Goal: Communication & Community: Answer question/provide support

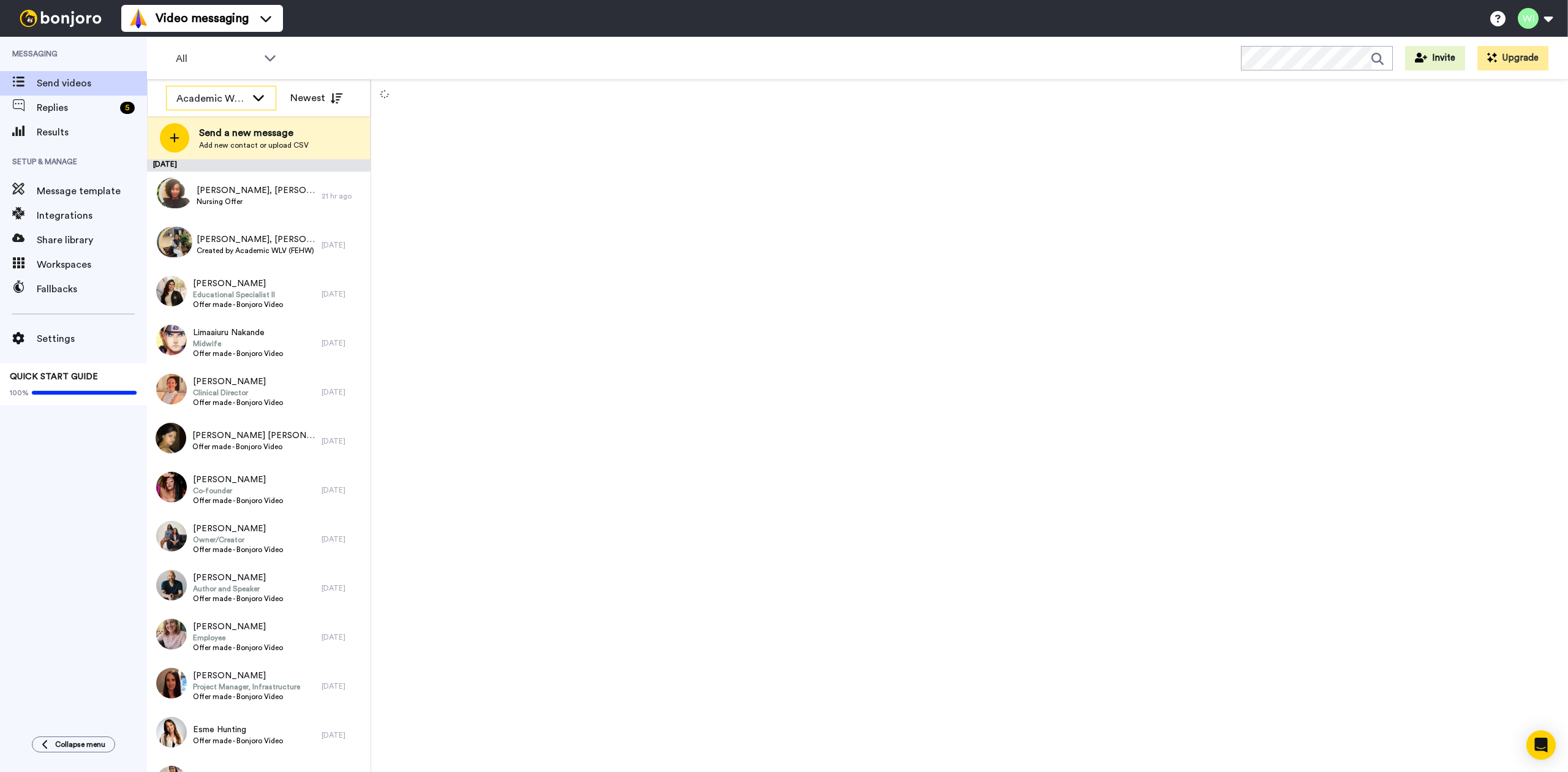
click at [252, 101] on icon at bounding box center [258, 97] width 14 height 12
click at [226, 182] on span "WLV International" at bounding box center [207, 188] width 84 height 12
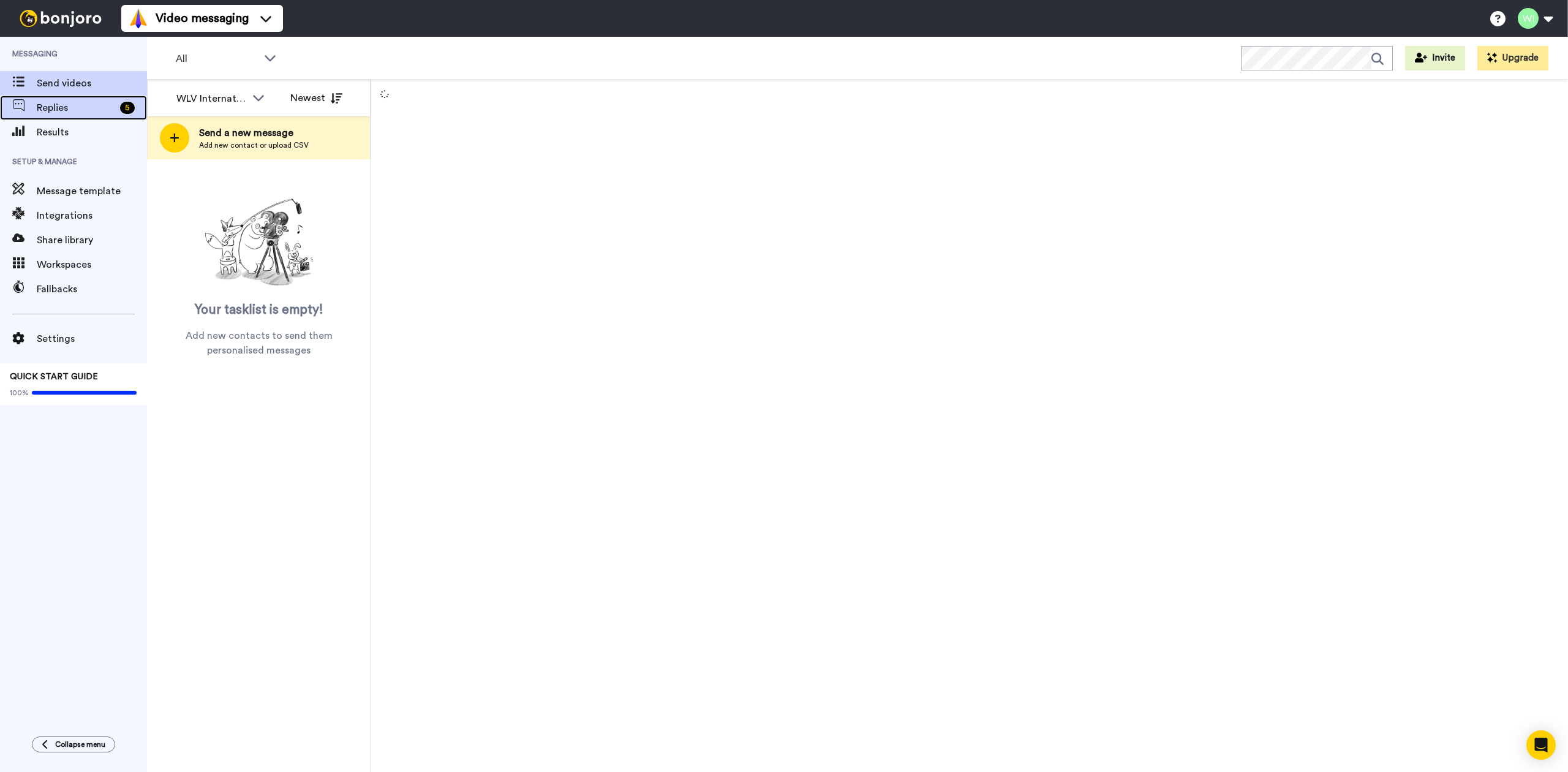
click at [82, 108] on span "Replies" at bounding box center [76, 108] width 78 height 14
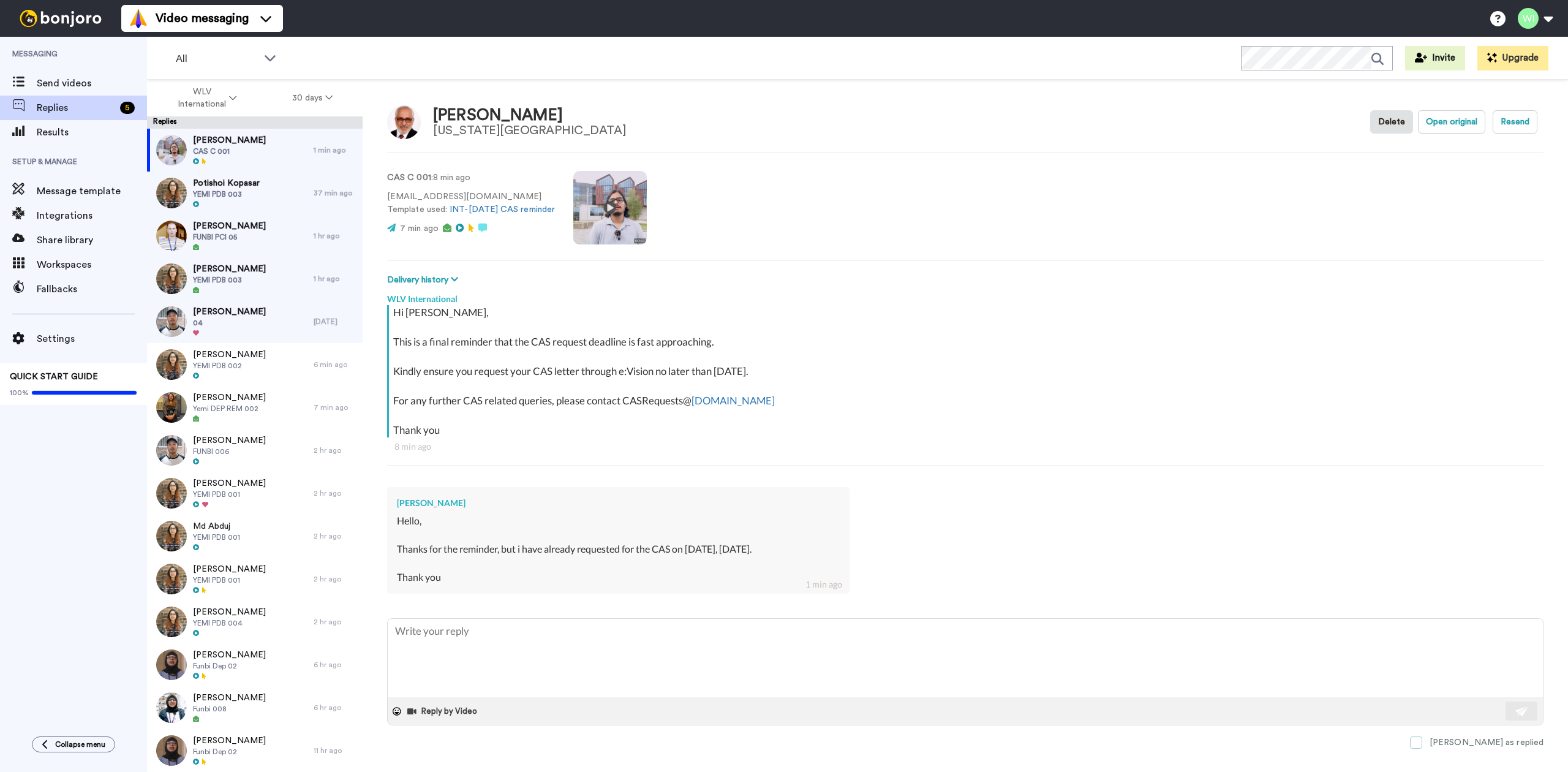
click at [1422, 741] on span at bounding box center [1416, 742] width 12 height 12
click at [231, 357] on span "[PERSON_NAME]" at bounding box center [229, 354] width 73 height 12
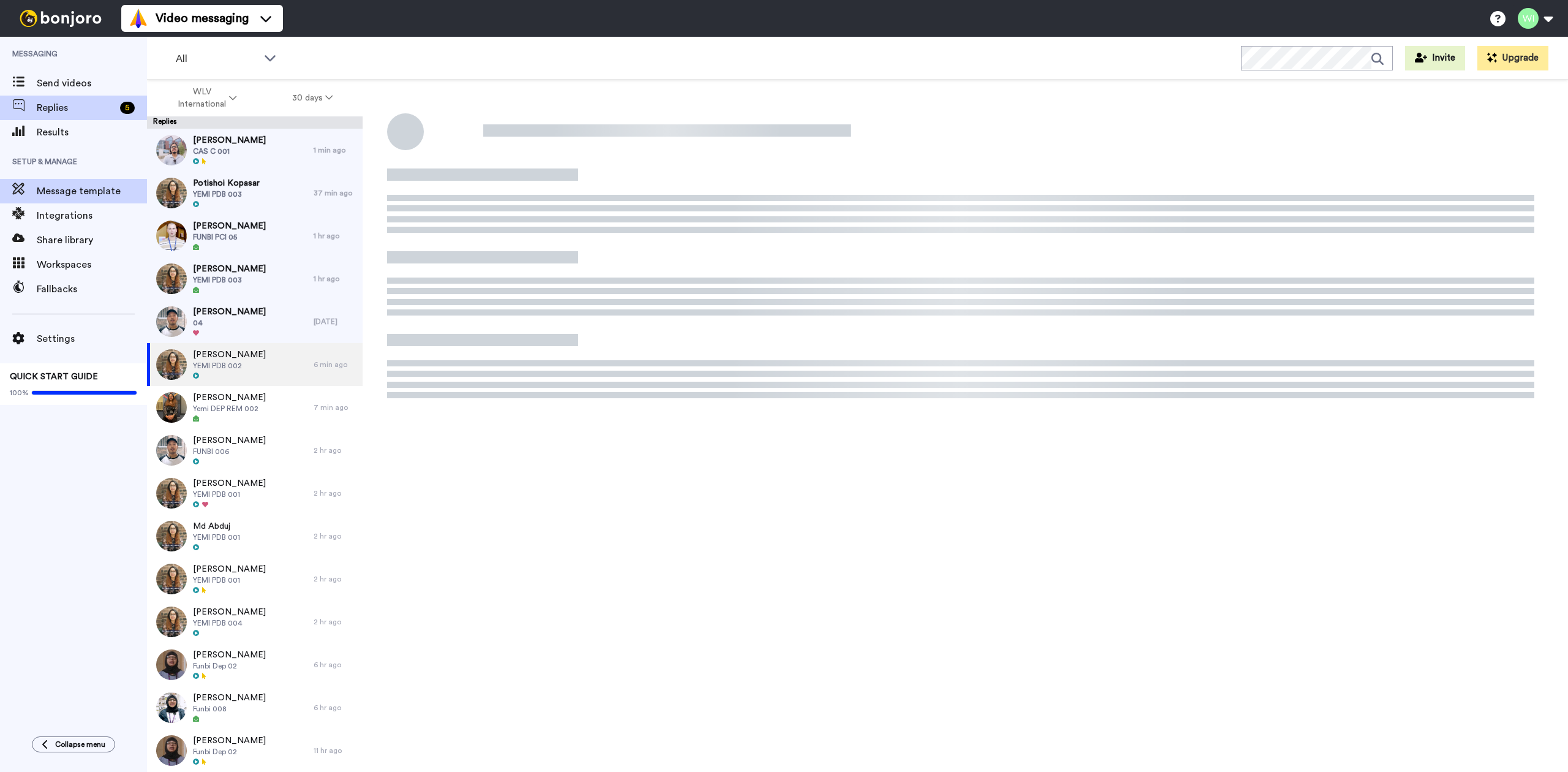
type textarea "x"
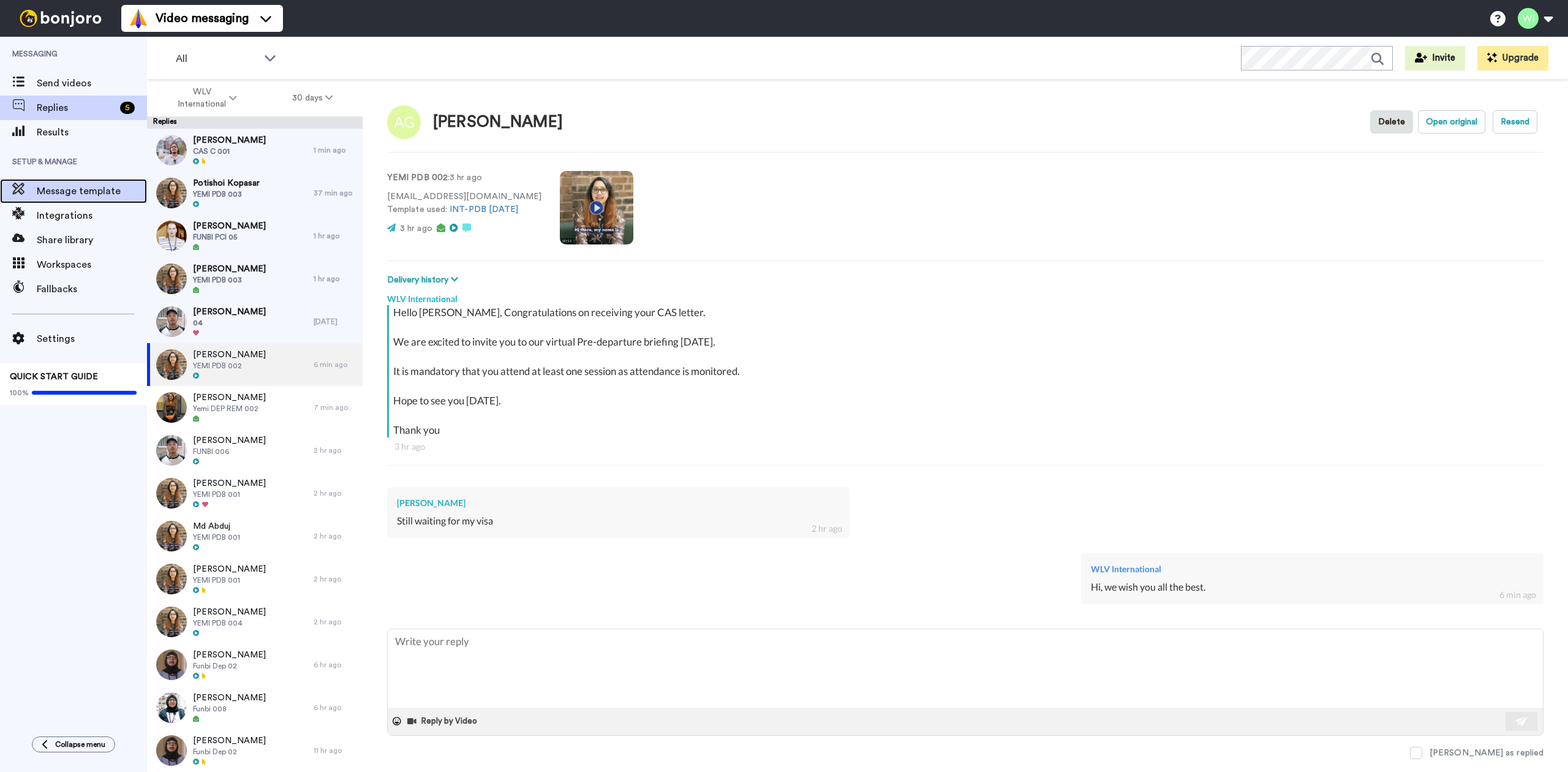
click at [67, 188] on span "Message template" at bounding box center [92, 190] width 110 height 14
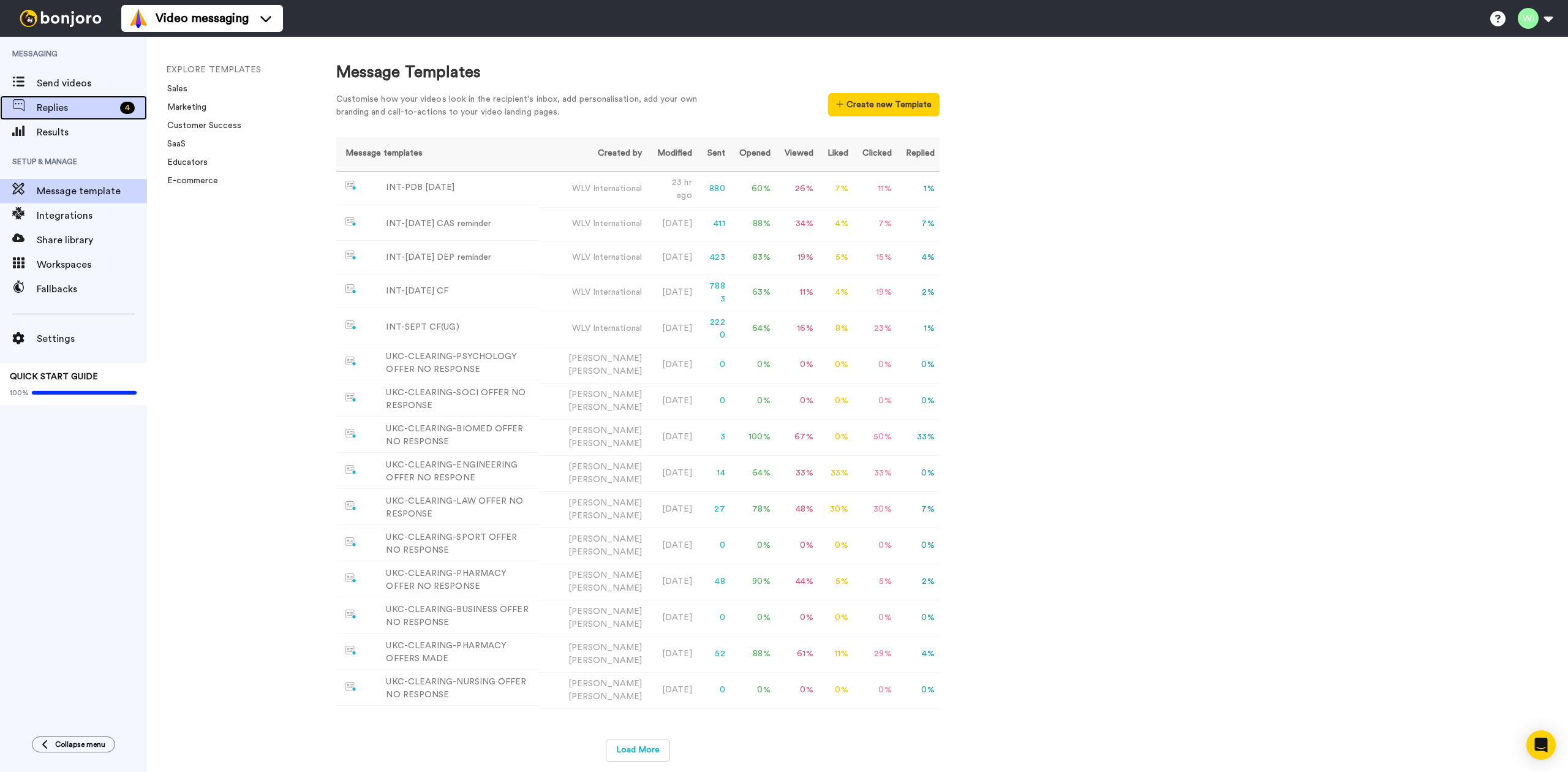
click at [106, 110] on span "Replies" at bounding box center [76, 108] width 78 height 14
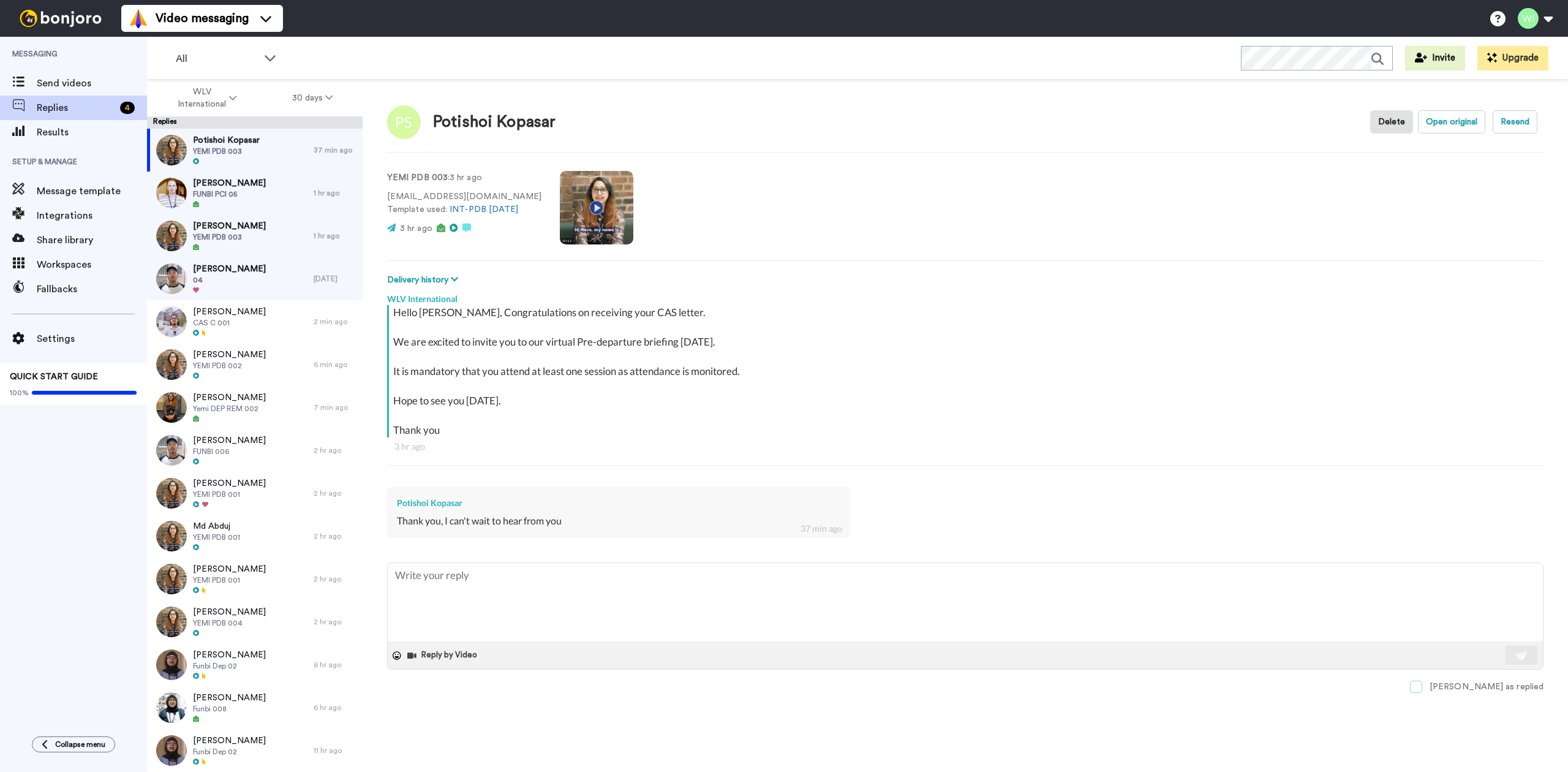
click at [1422, 687] on span at bounding box center [1416, 686] width 12 height 12
click at [231, 235] on span "YEMI PDB 003" at bounding box center [229, 237] width 73 height 10
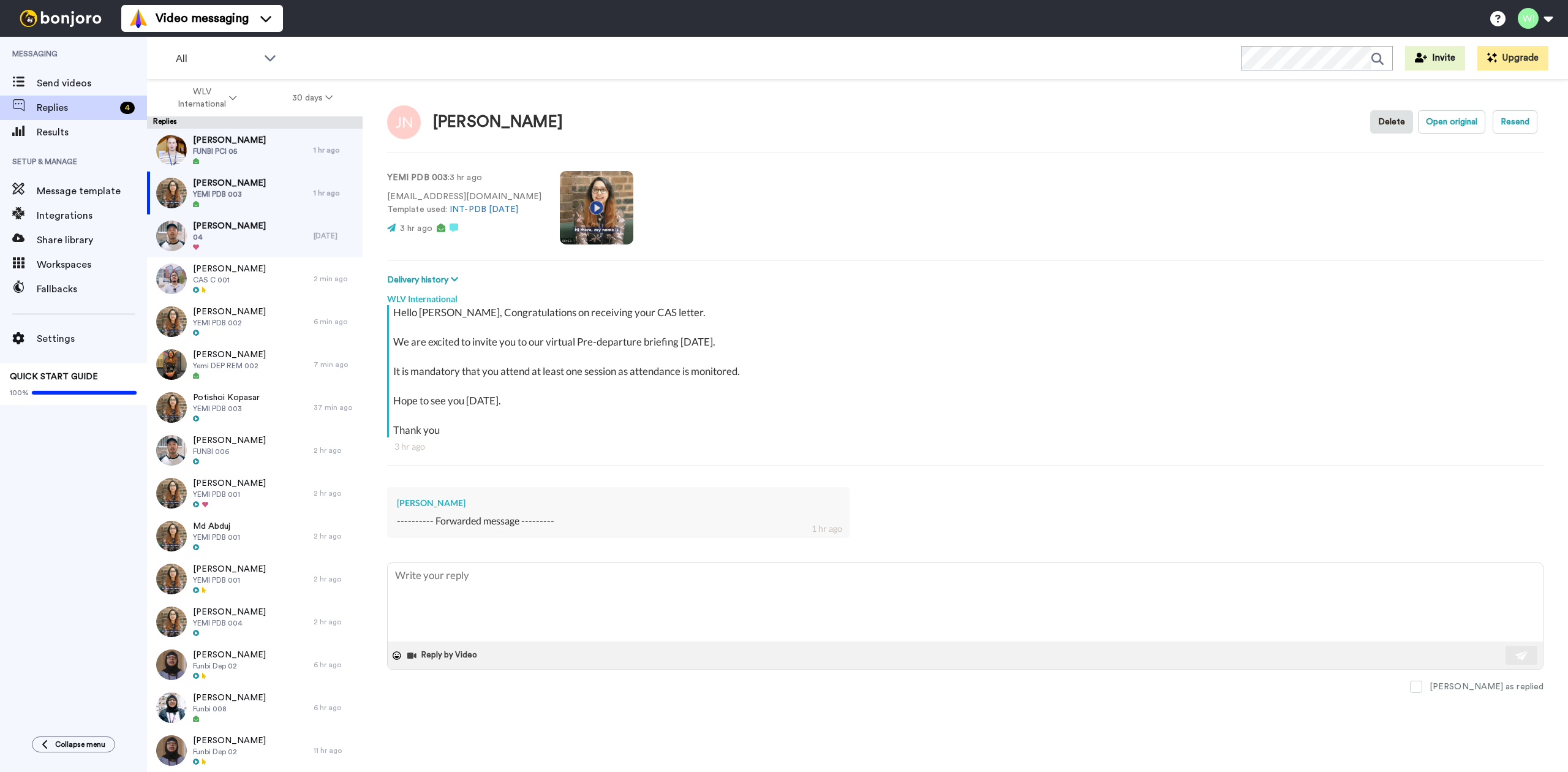
drag, startPoint x: 1466, startPoint y: 686, endPoint x: 1152, endPoint y: 483, distance: 373.9
click at [1422, 685] on span at bounding box center [1416, 686] width 12 height 12
click at [258, 225] on span "Oluwaseun Odetayo" at bounding box center [229, 226] width 73 height 12
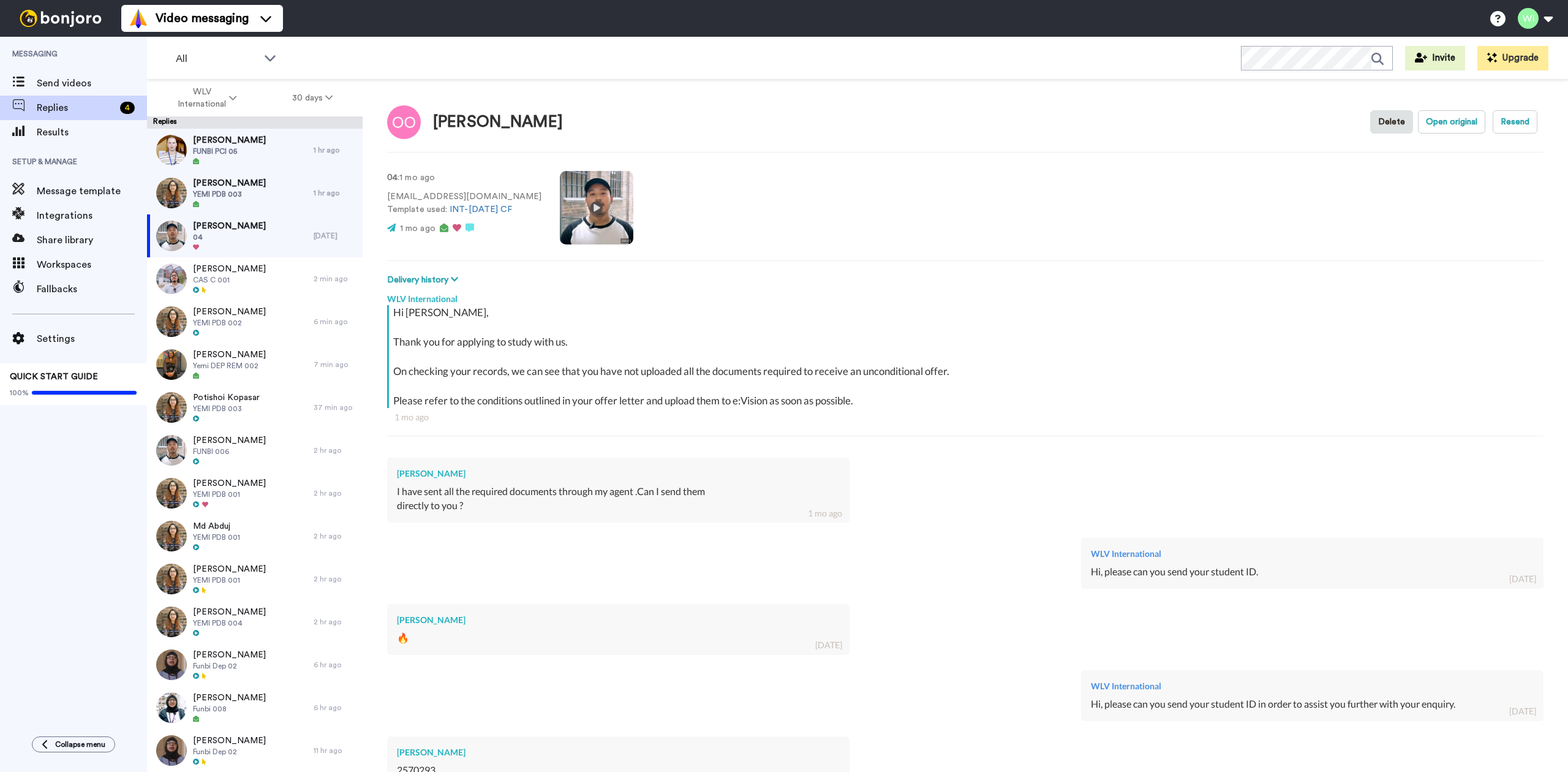
scroll to position [185, 0]
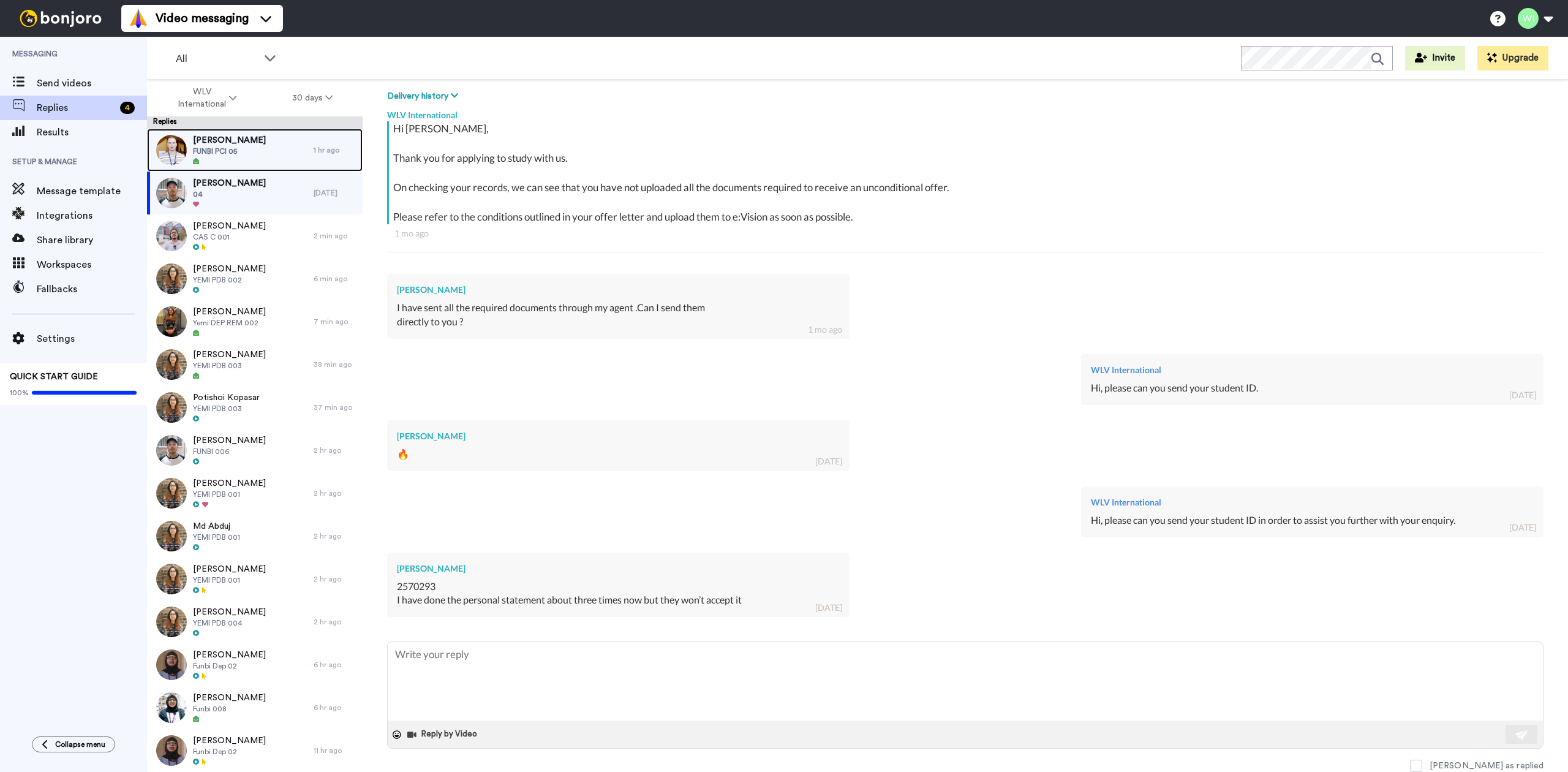
click at [253, 155] on span "FUNBI PCI 05" at bounding box center [229, 151] width 73 height 10
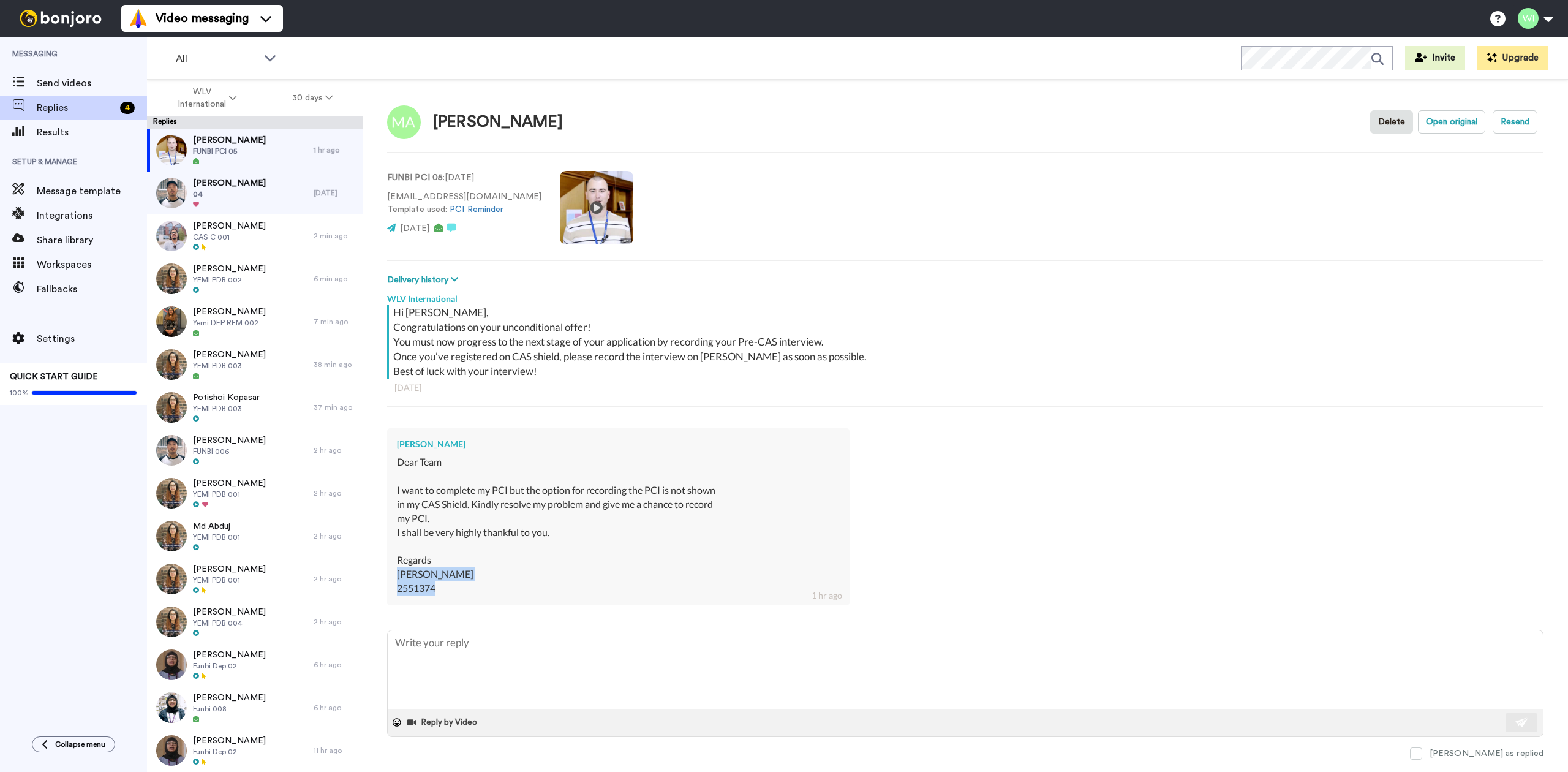
drag, startPoint x: 441, startPoint y: 585, endPoint x: 395, endPoint y: 574, distance: 47.3
click at [395, 574] on div "Muhammad Afzal Dear Team I want to complete my PCI but the option for recording…" at bounding box center [618, 516] width 462 height 176
copy div "Muhammad Afzal 2551374"
click at [233, 244] on div at bounding box center [229, 247] width 73 height 9
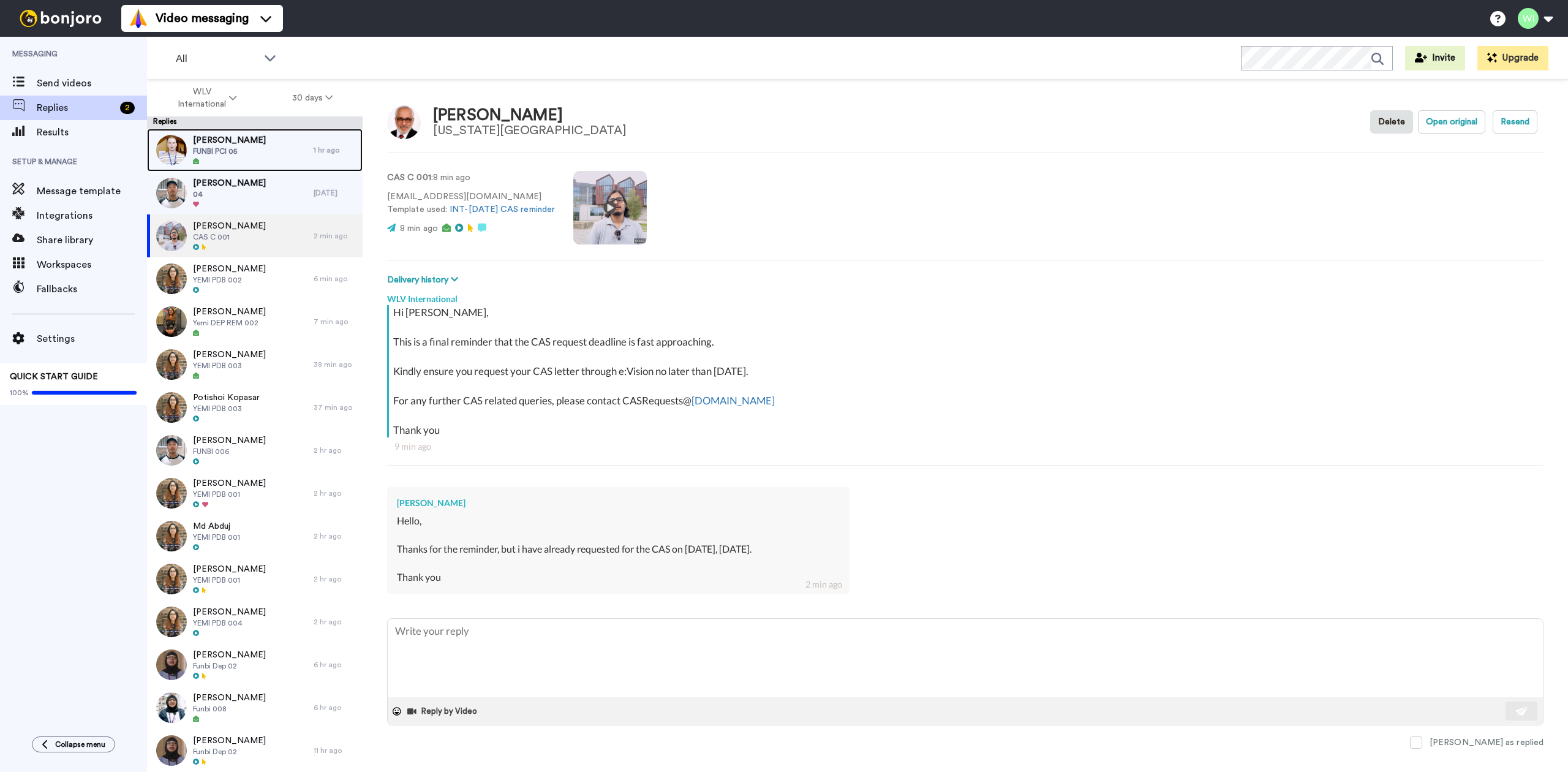
click at [253, 149] on span "FUNBI PCI 05" at bounding box center [229, 151] width 73 height 10
type textarea "x"
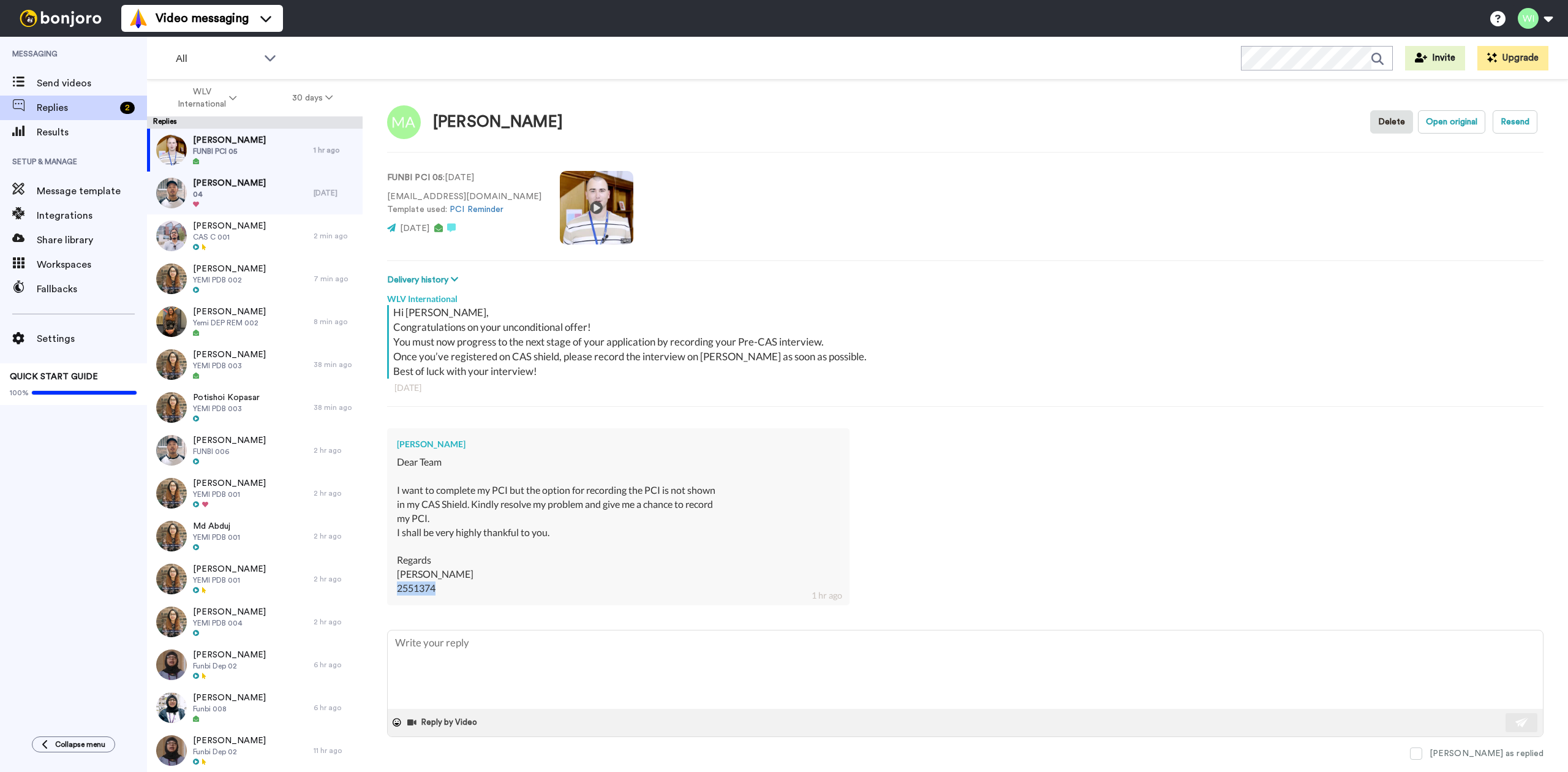
drag, startPoint x: 451, startPoint y: 589, endPoint x: 396, endPoint y: 587, distance: 55.0
click at [396, 587] on div "[PERSON_NAME] Dear Team I want to complete my PCI but the option for recording …" at bounding box center [618, 516] width 462 height 176
copy div "2551374"
type textarea "x"
click at [93, 183] on div "Message template" at bounding box center [73, 191] width 147 height 25
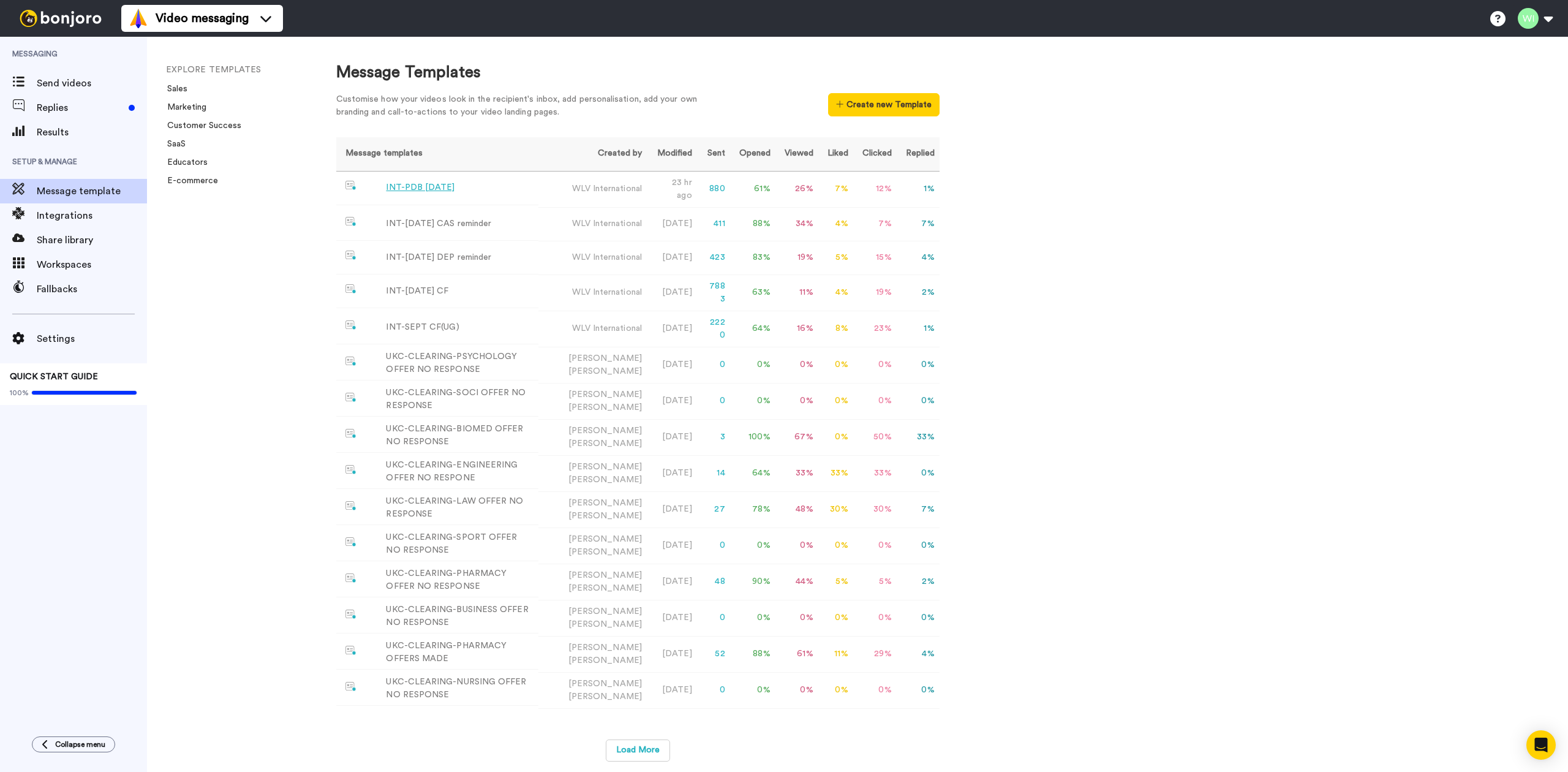
click at [400, 182] on div "INT-PDB Sept 2025" at bounding box center [421, 188] width 69 height 13
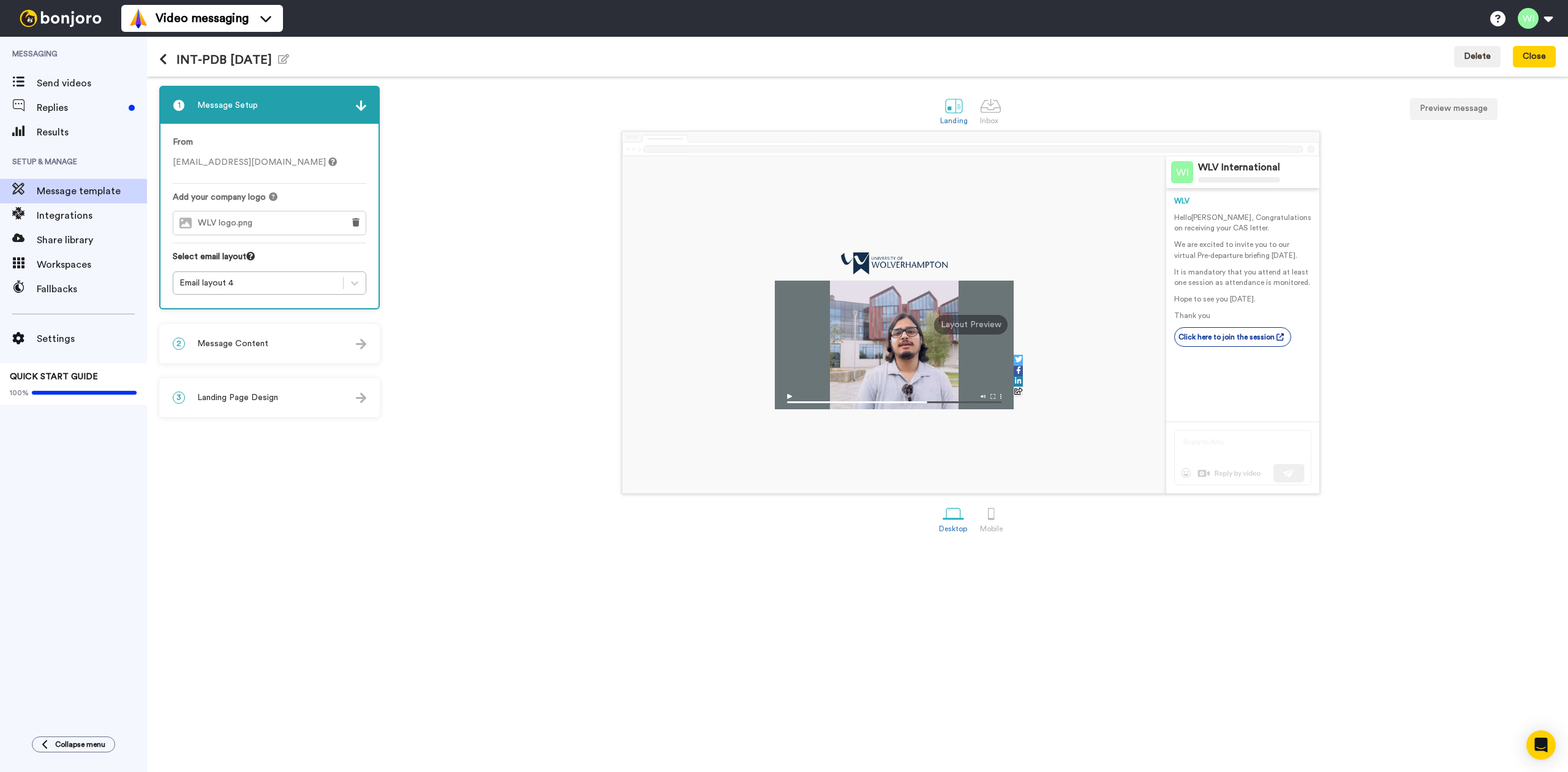
click at [169, 58] on button at bounding box center [167, 60] width 17 height 13
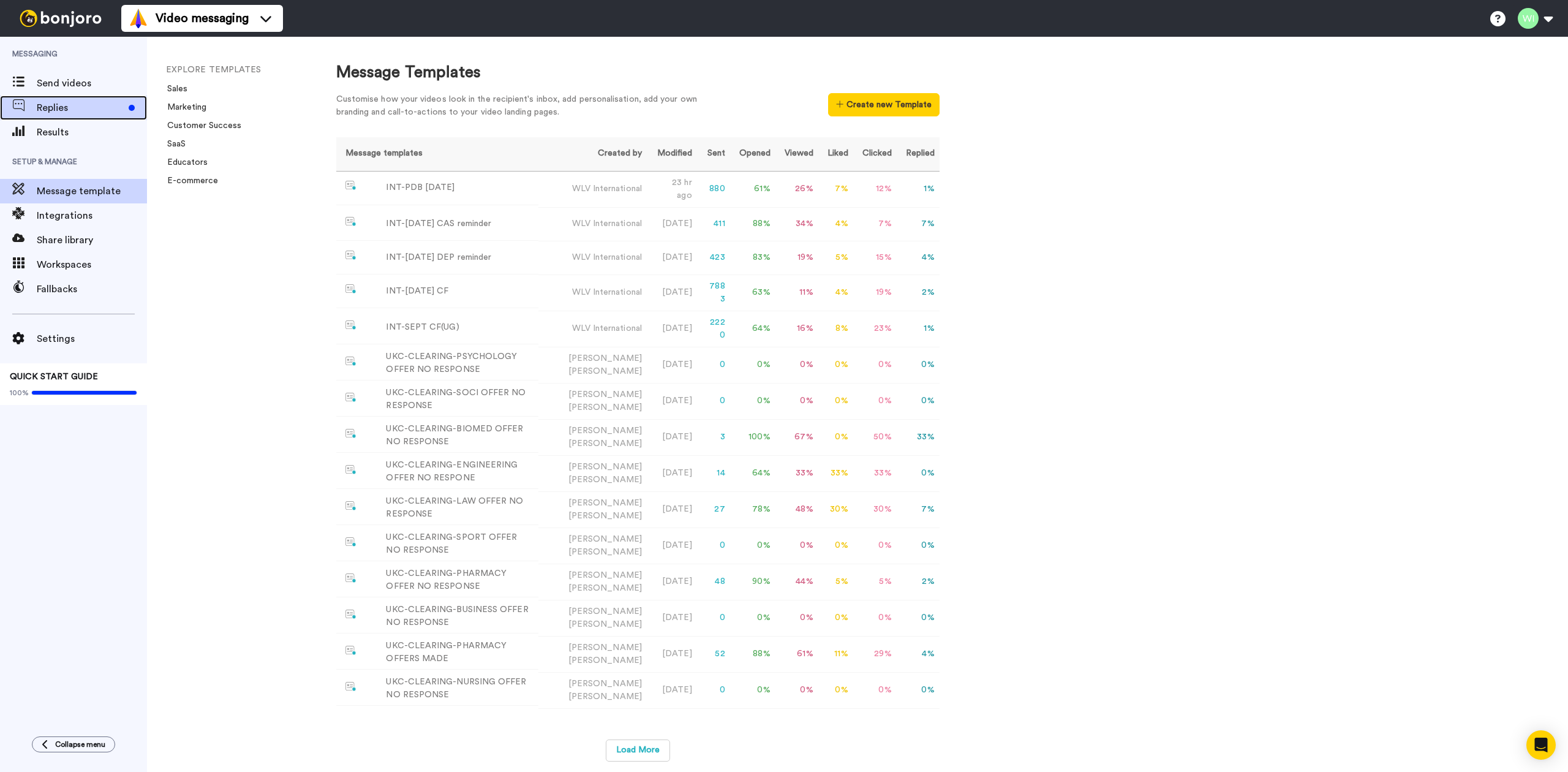
click at [92, 108] on span "Replies" at bounding box center [80, 108] width 87 height 14
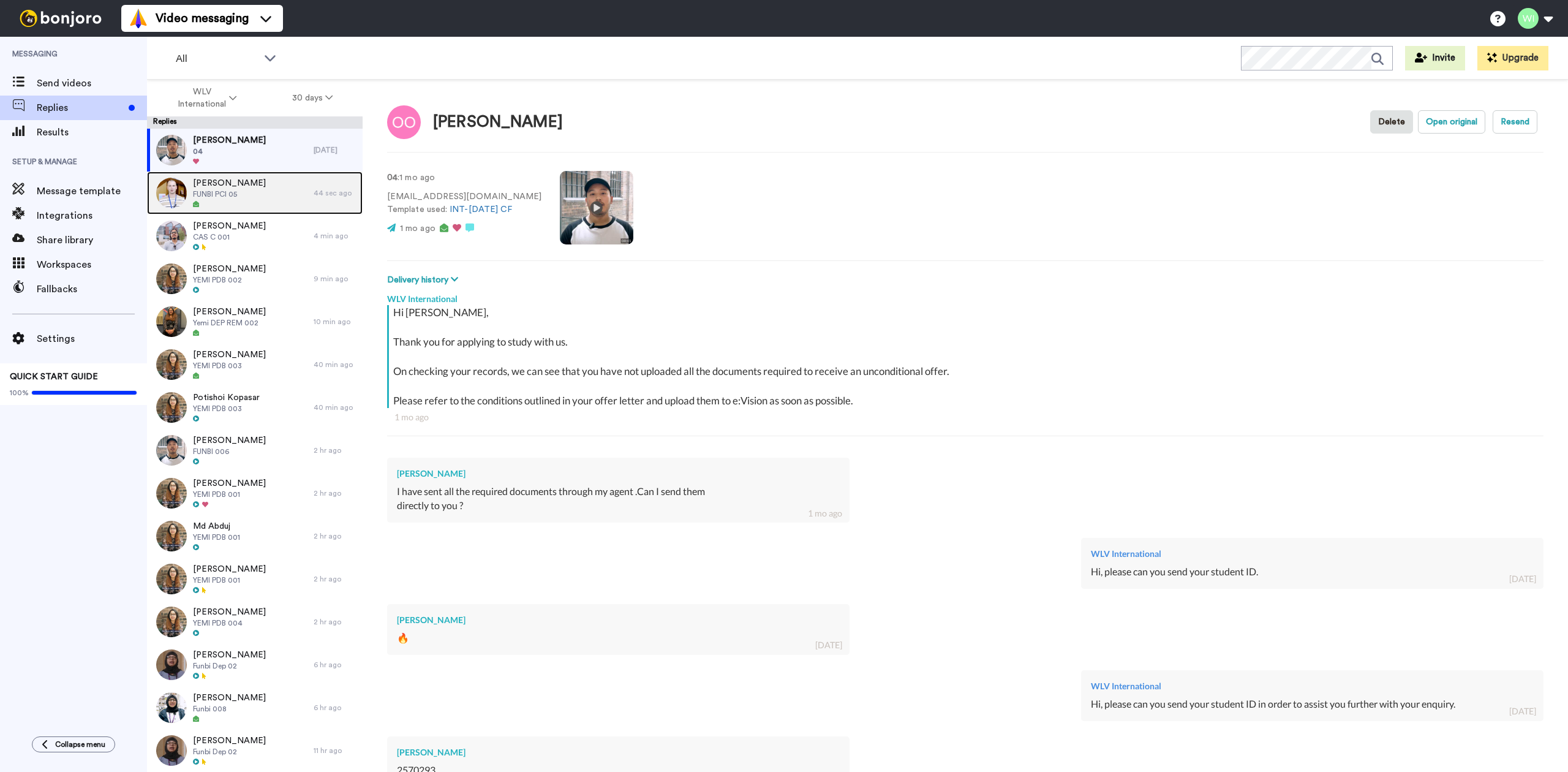
click at [231, 177] on span "Muhammad Afzal" at bounding box center [229, 183] width 73 height 12
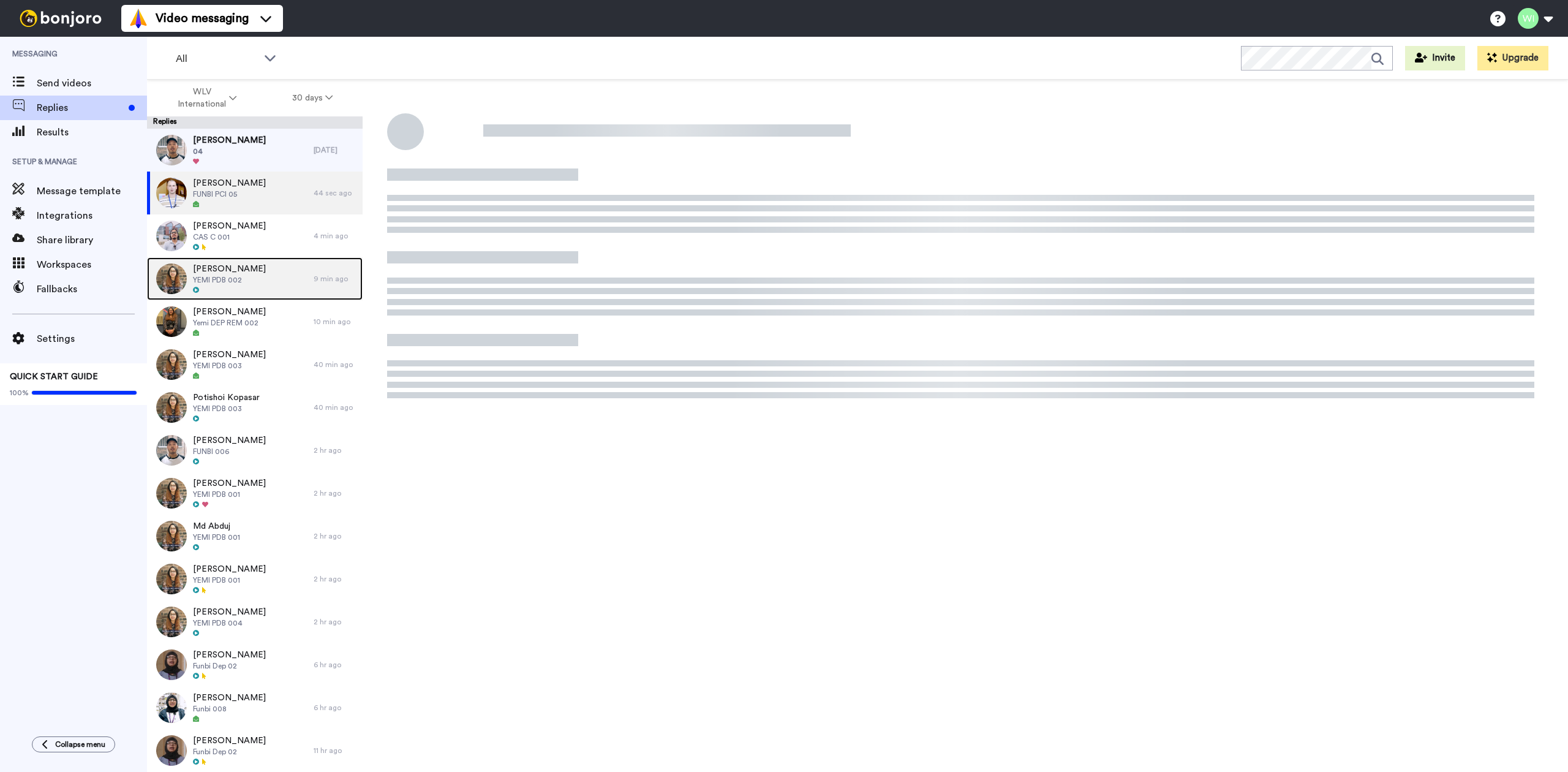
click at [242, 277] on span "YEMI PDB 002" at bounding box center [229, 280] width 73 height 10
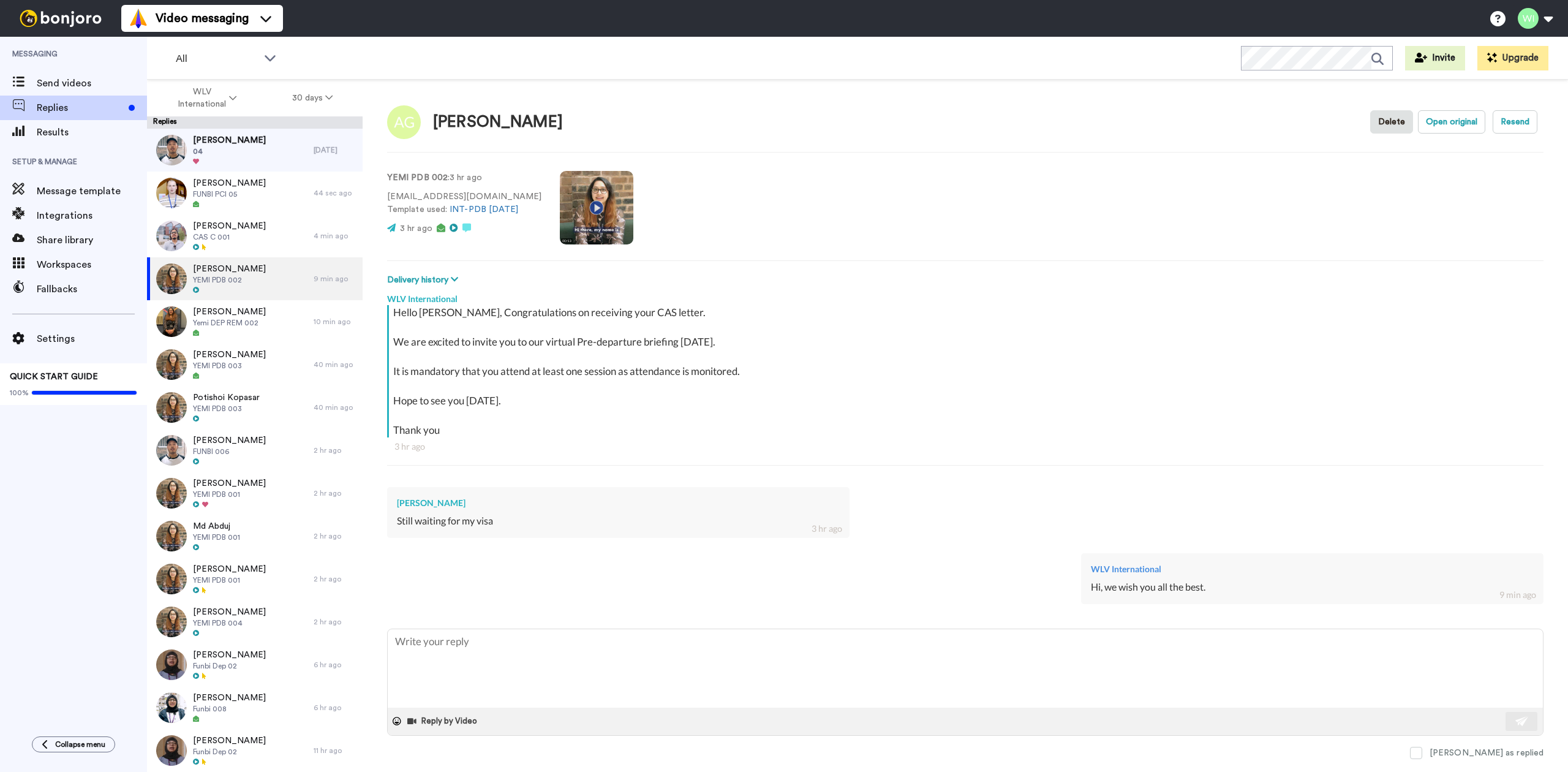
click at [578, 208] on video at bounding box center [596, 208] width 73 height 73
click at [584, 227] on video at bounding box center [596, 208] width 73 height 73
click at [577, 239] on video at bounding box center [596, 208] width 73 height 73
click at [1441, 118] on button "Open original" at bounding box center [1451, 122] width 68 height 23
type textarea "x"
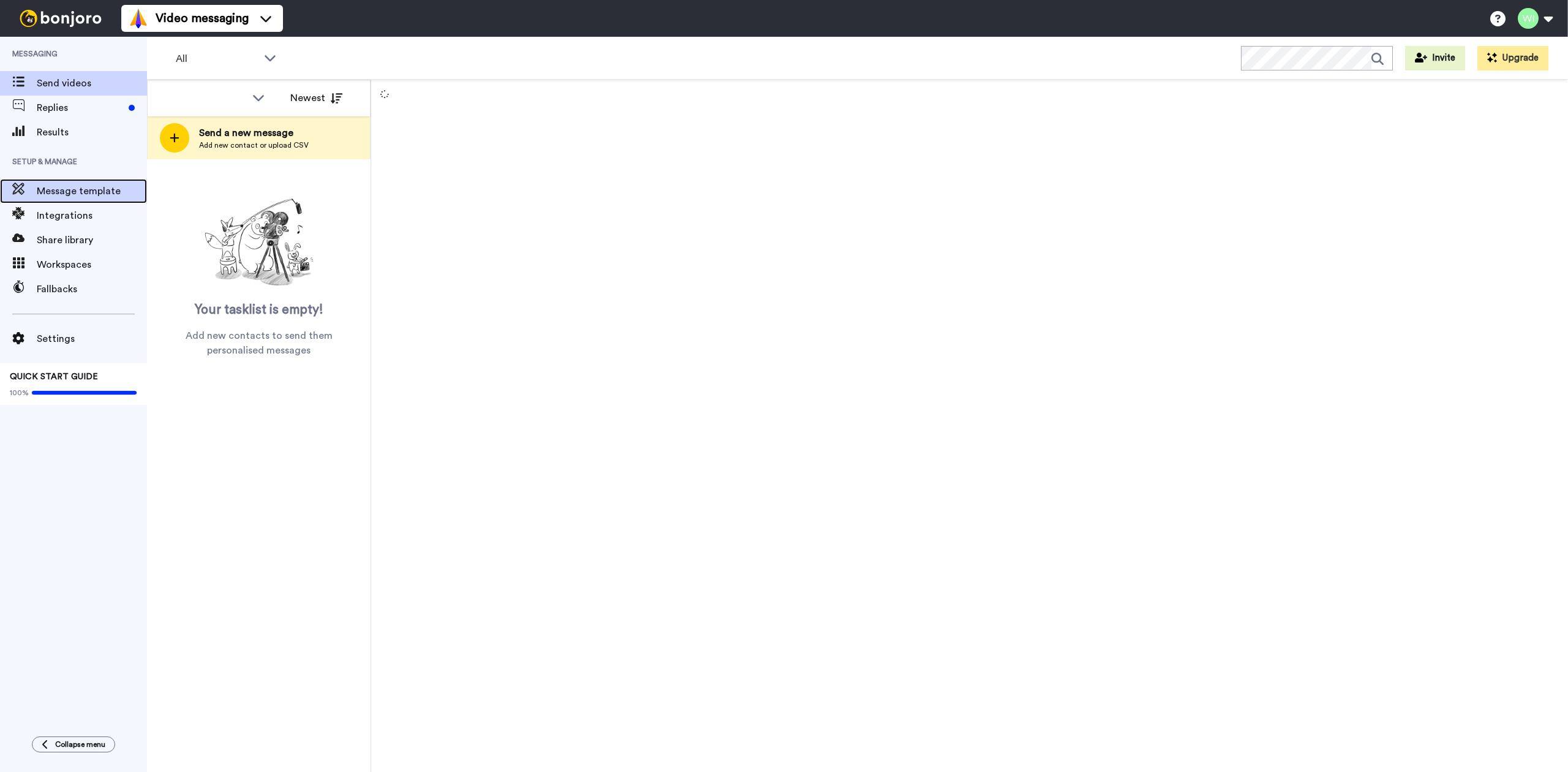
click at [116, 194] on span "Message template" at bounding box center [92, 190] width 110 height 14
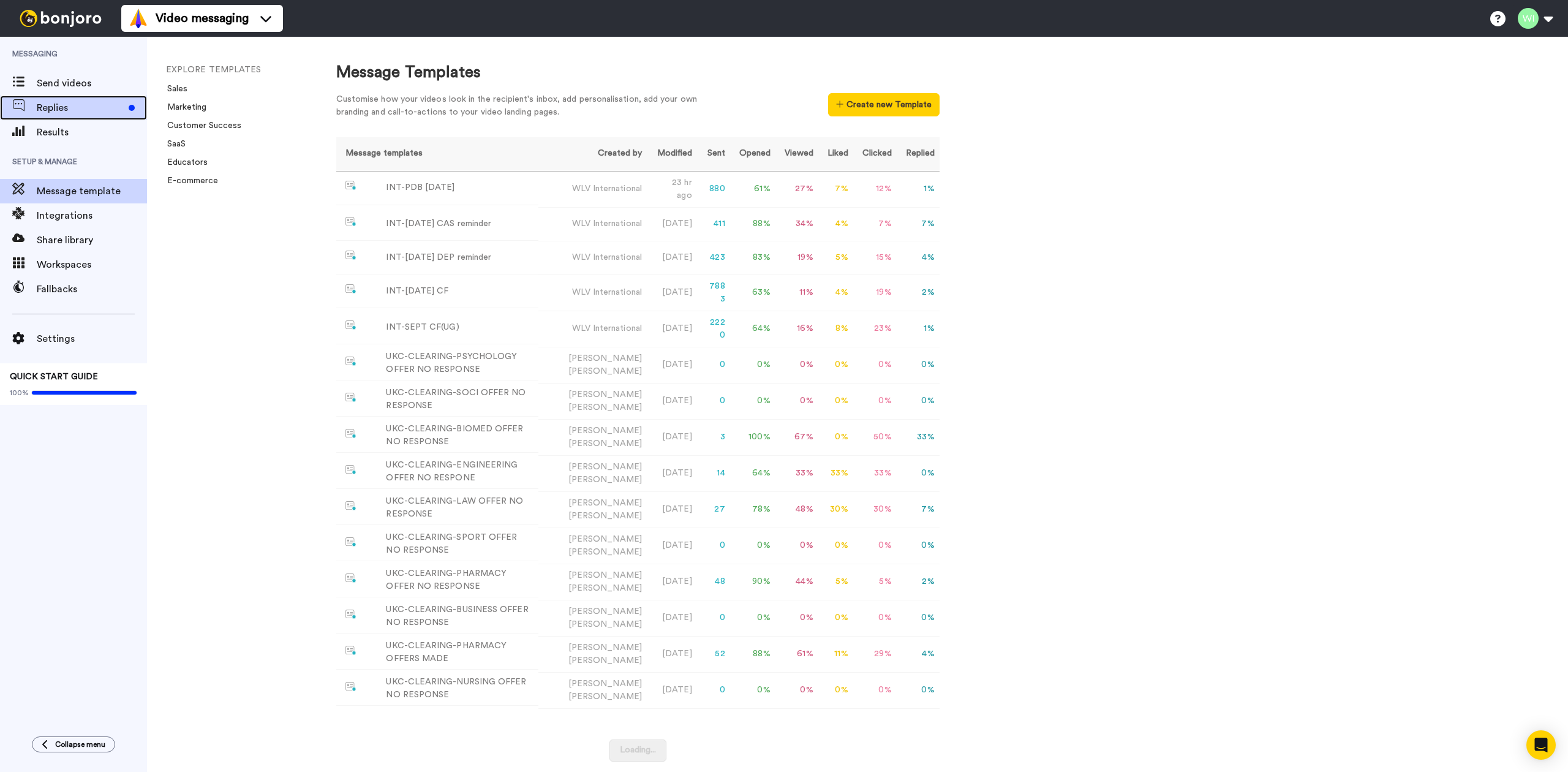
click at [120, 118] on div "Replies" at bounding box center [73, 108] width 147 height 25
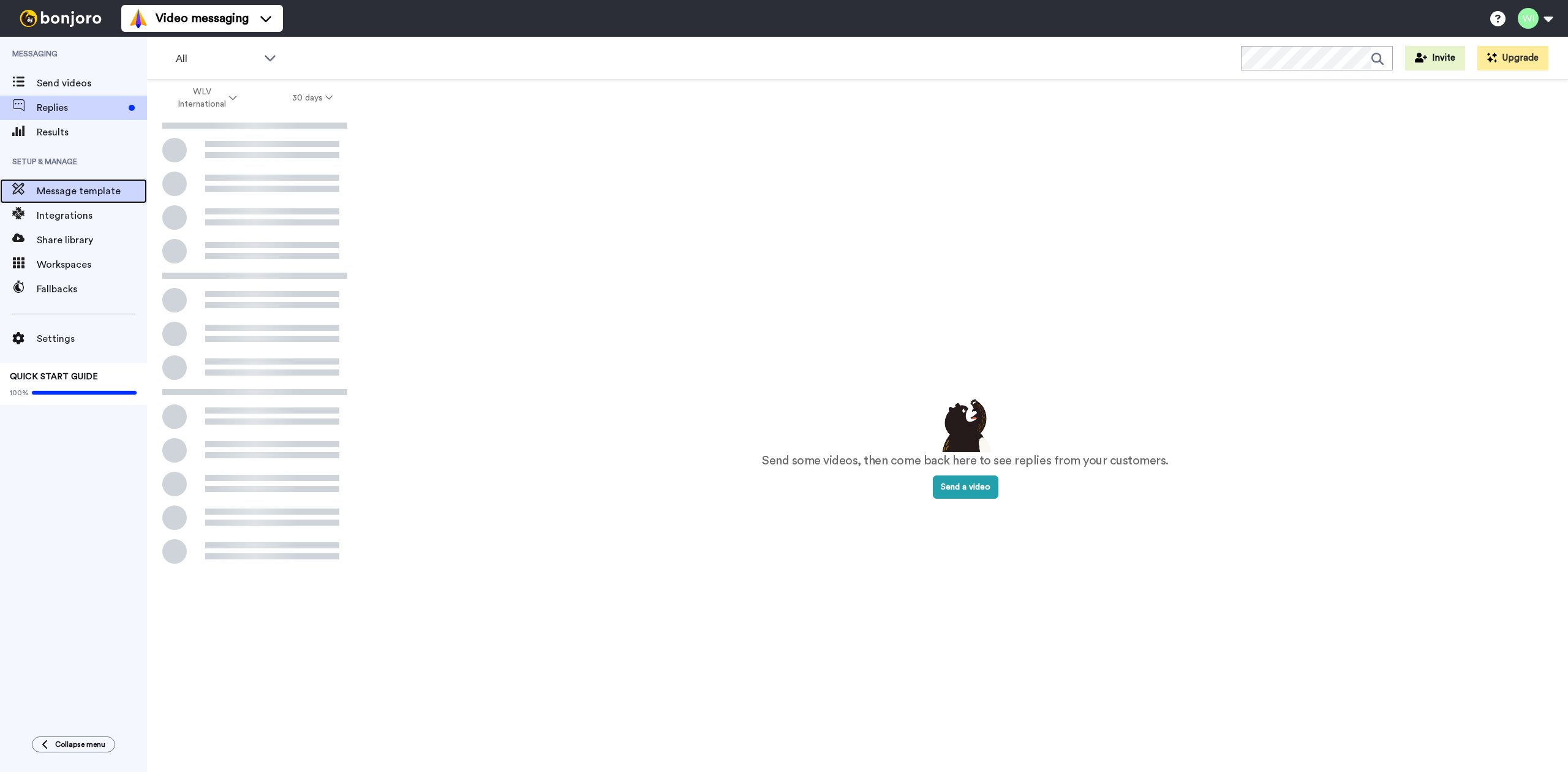
click at [76, 190] on span "Message template" at bounding box center [92, 190] width 110 height 14
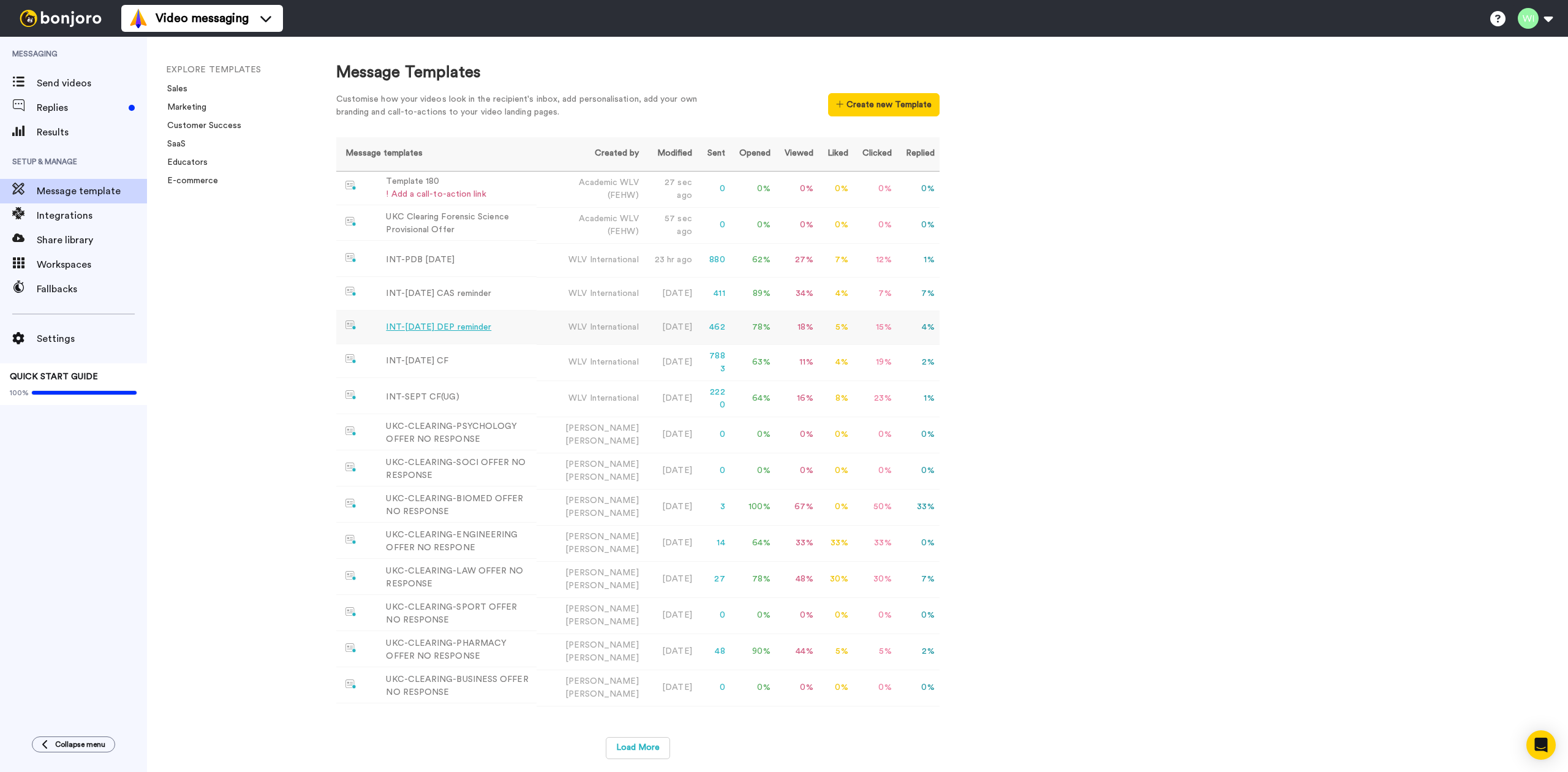
scroll to position [13, 0]
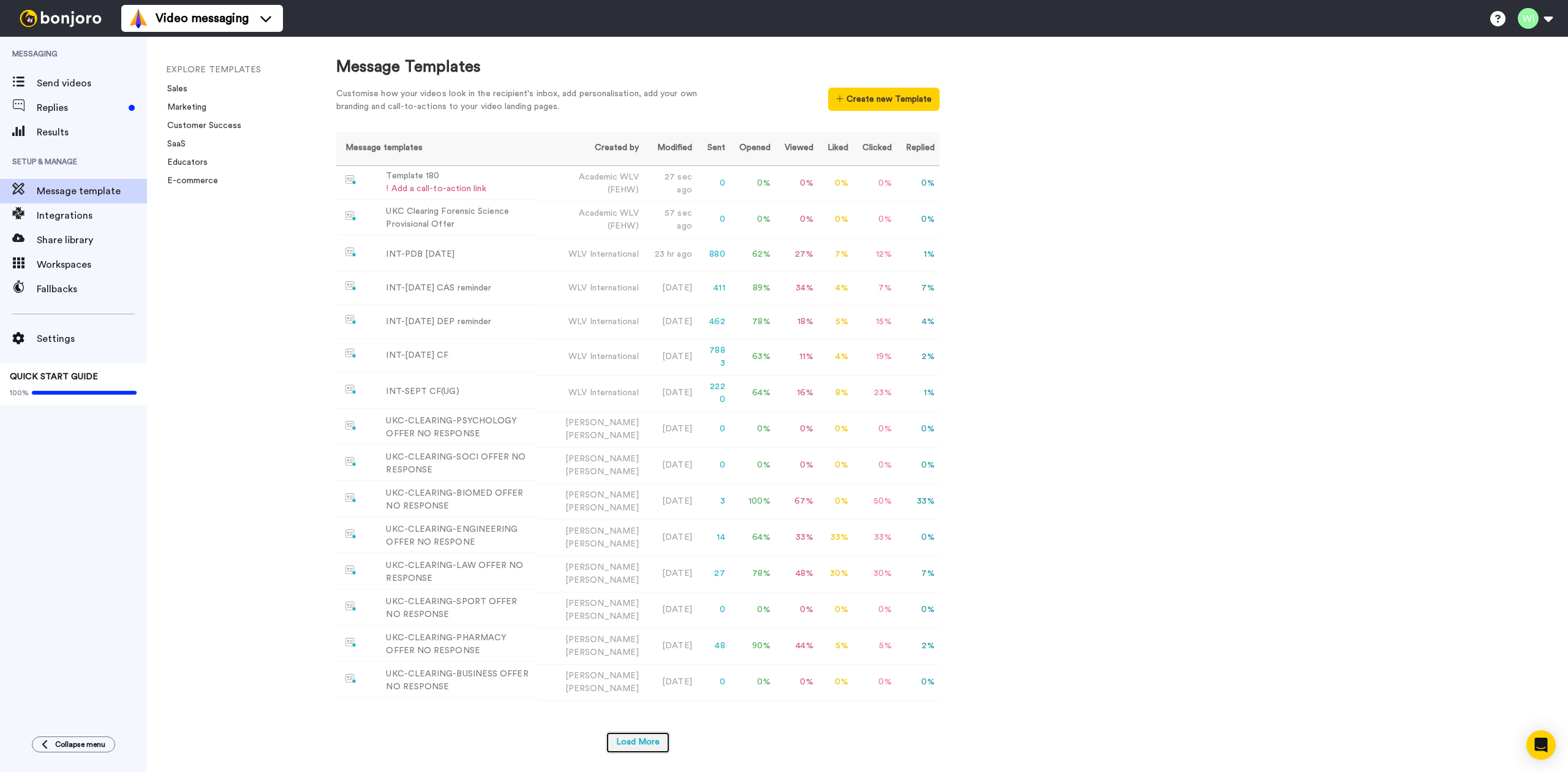
click at [649, 732] on button "Load More" at bounding box center [638, 742] width 65 height 22
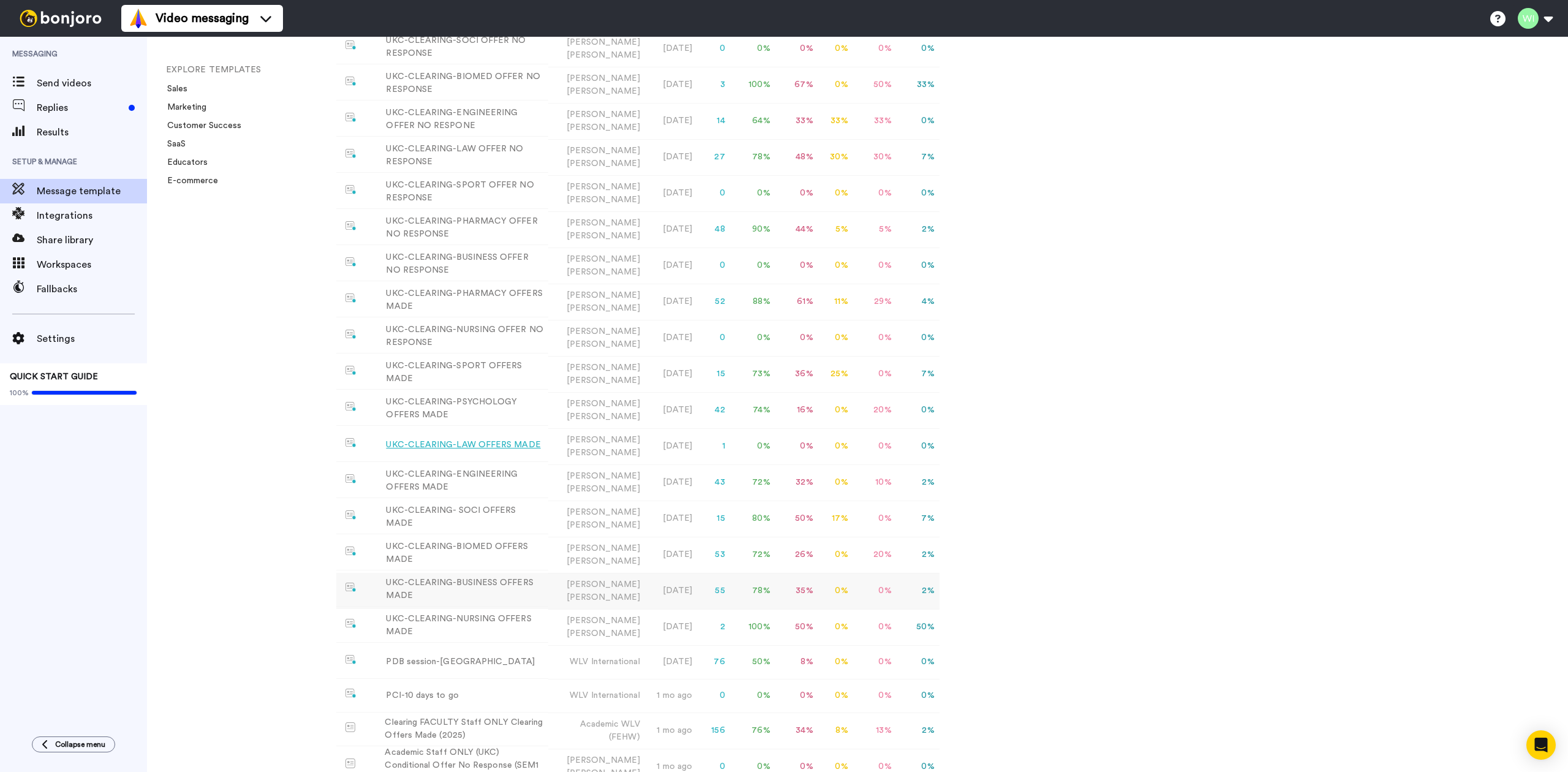
scroll to position [559, 0]
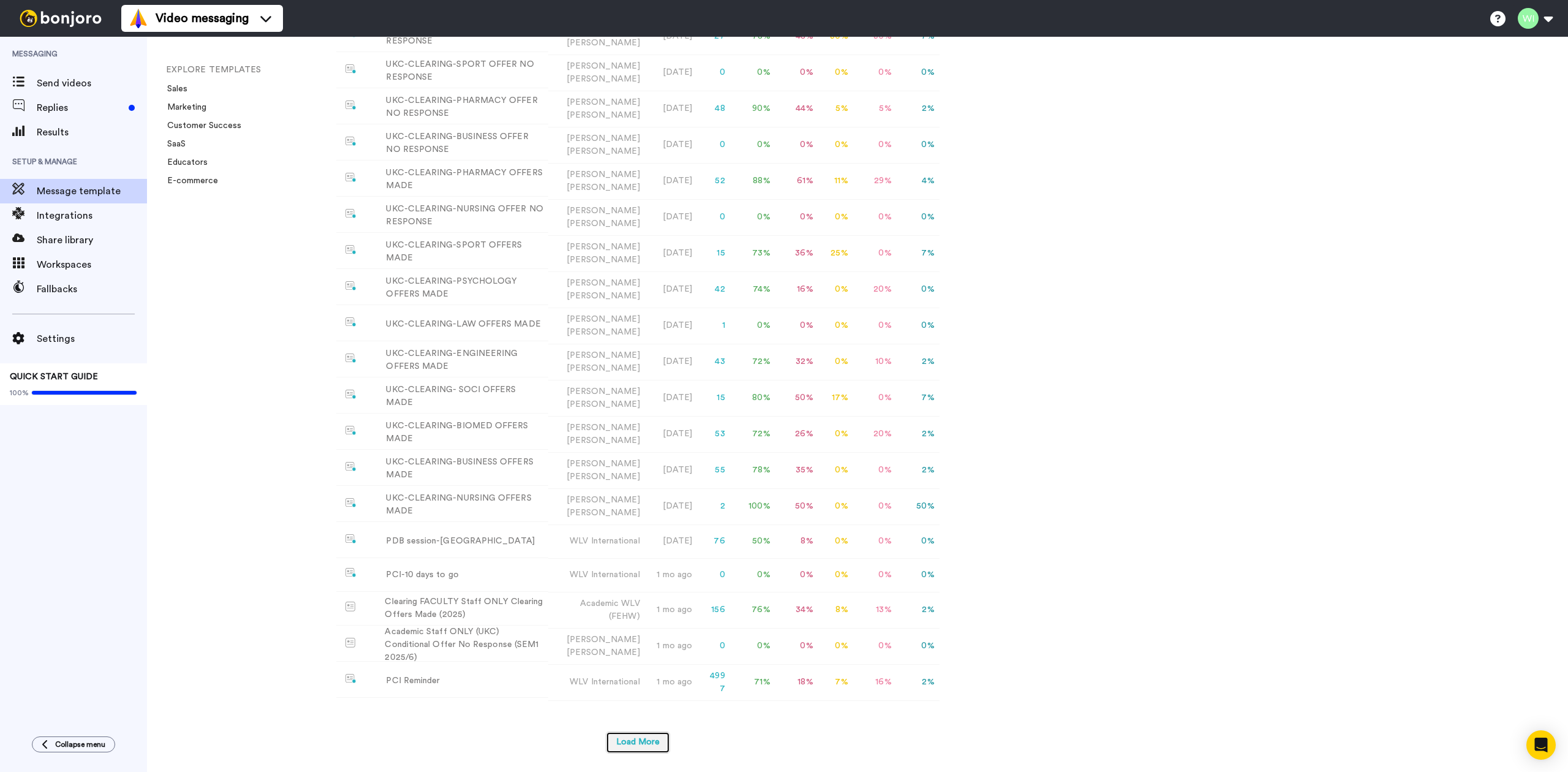
click at [656, 741] on button "Load More" at bounding box center [638, 742] width 65 height 22
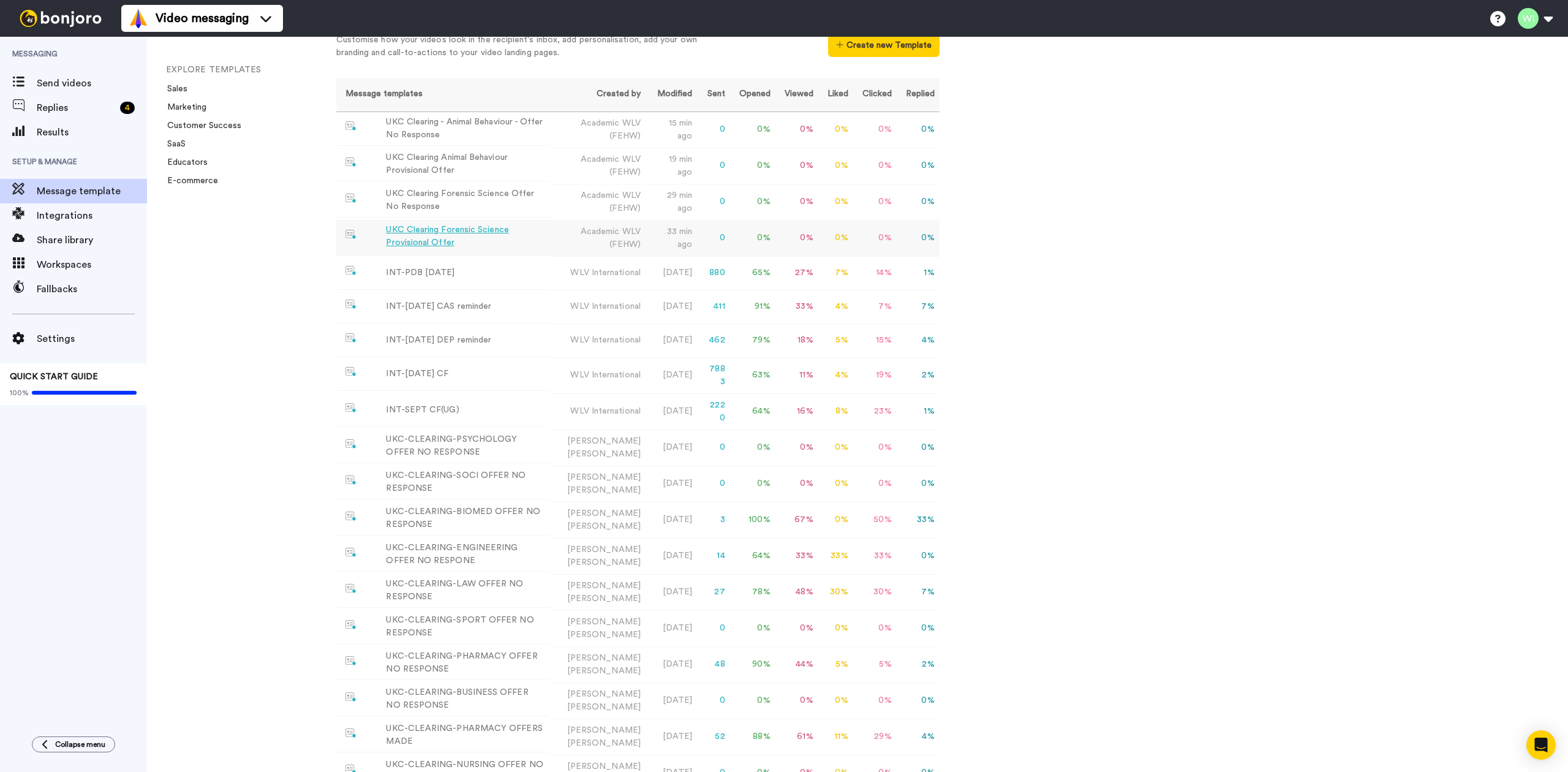
scroll to position [0, 0]
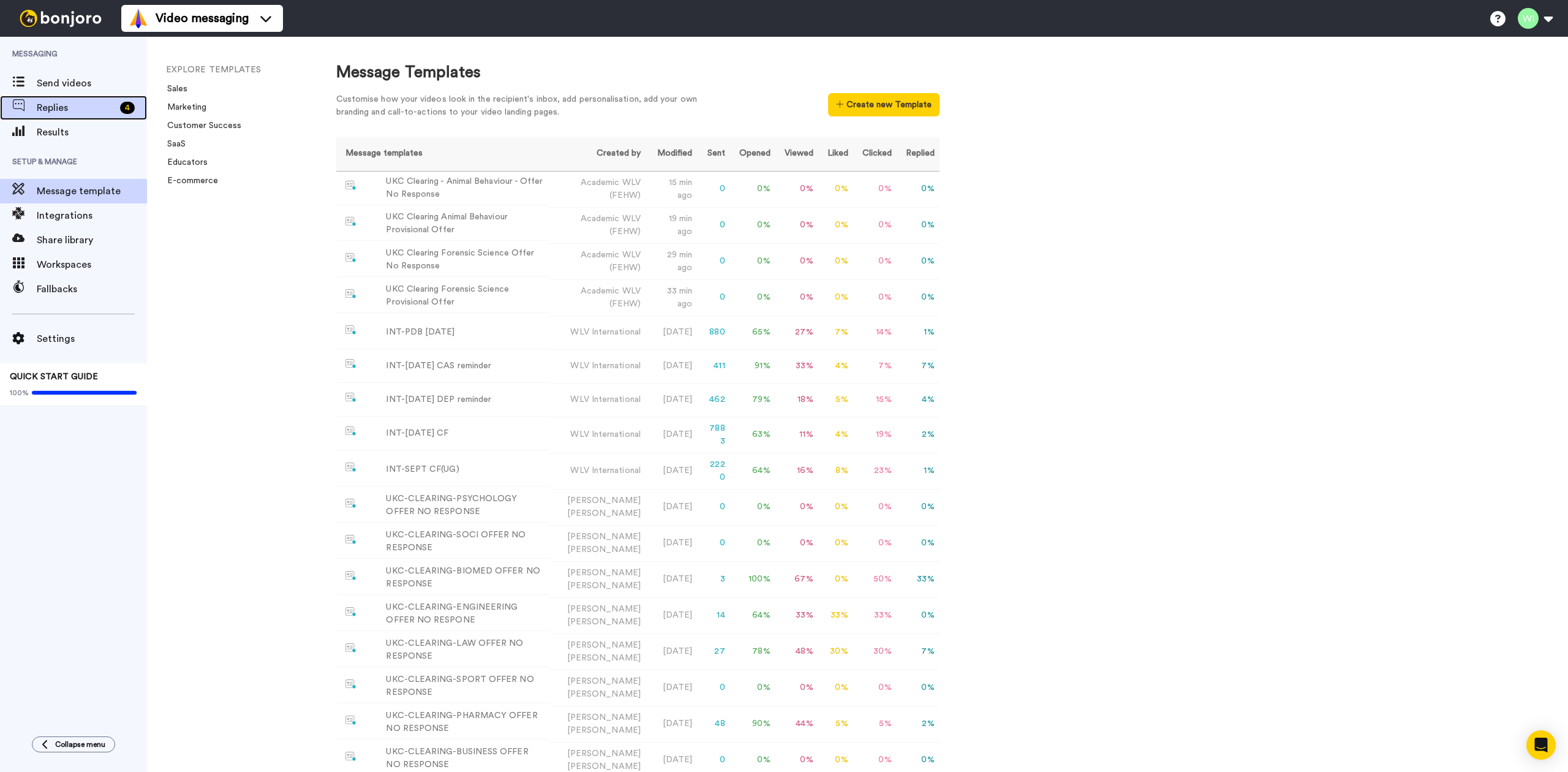
click at [82, 113] on span "Replies" at bounding box center [76, 108] width 78 height 14
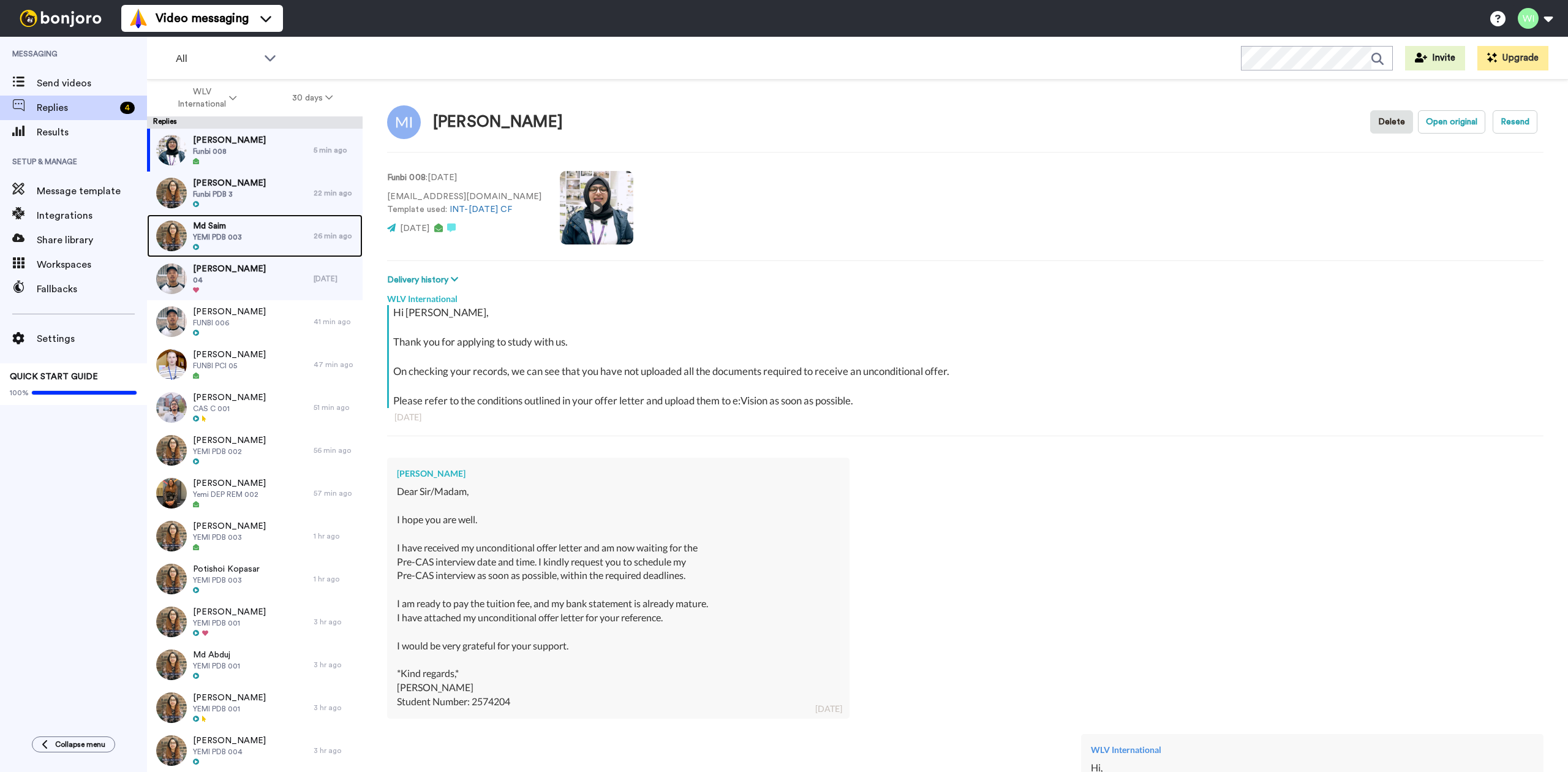
click at [250, 233] on div "Md Saim YEMI PDB 003" at bounding box center [229, 235] width 167 height 43
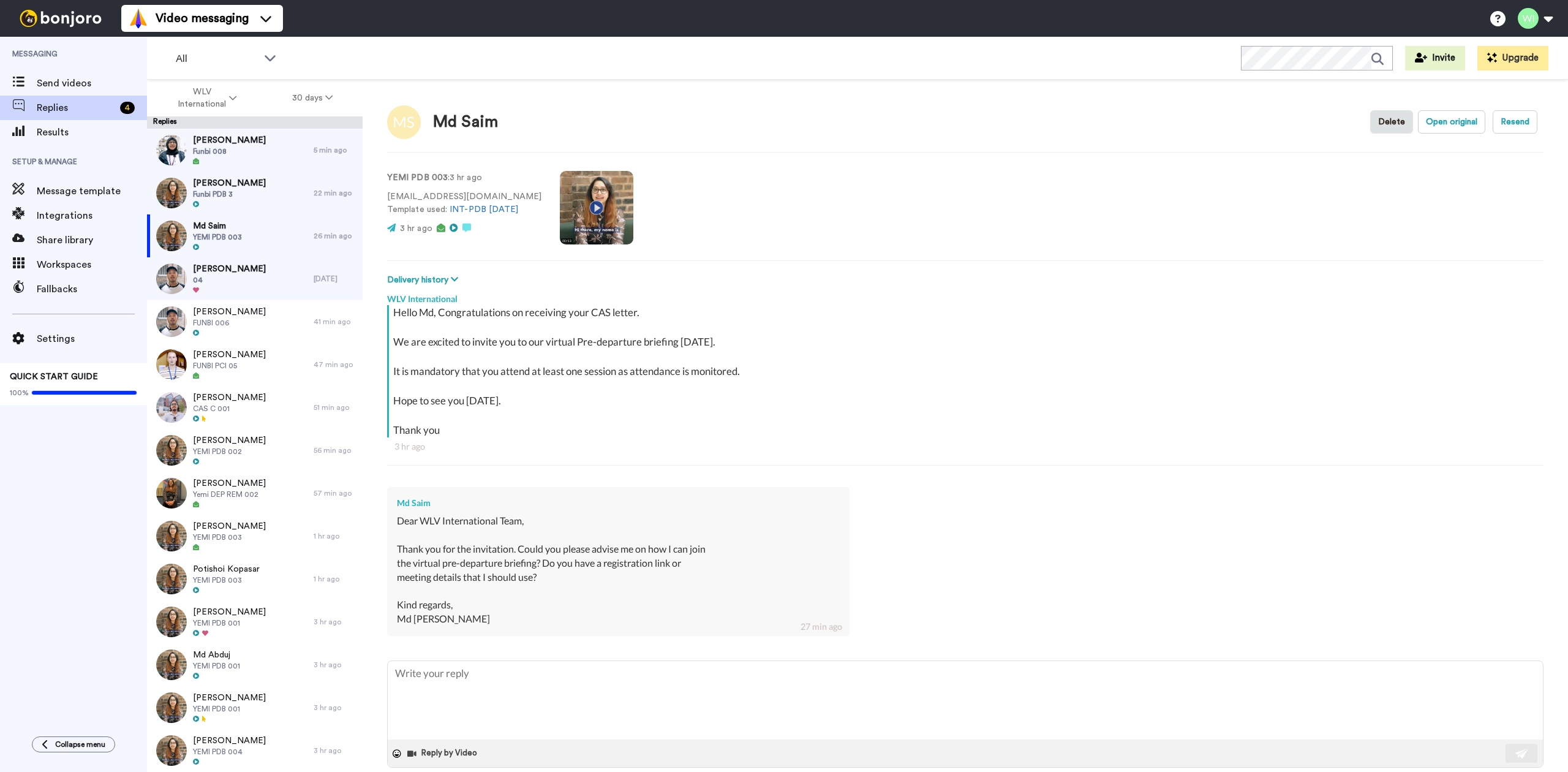
scroll to position [20, 0]
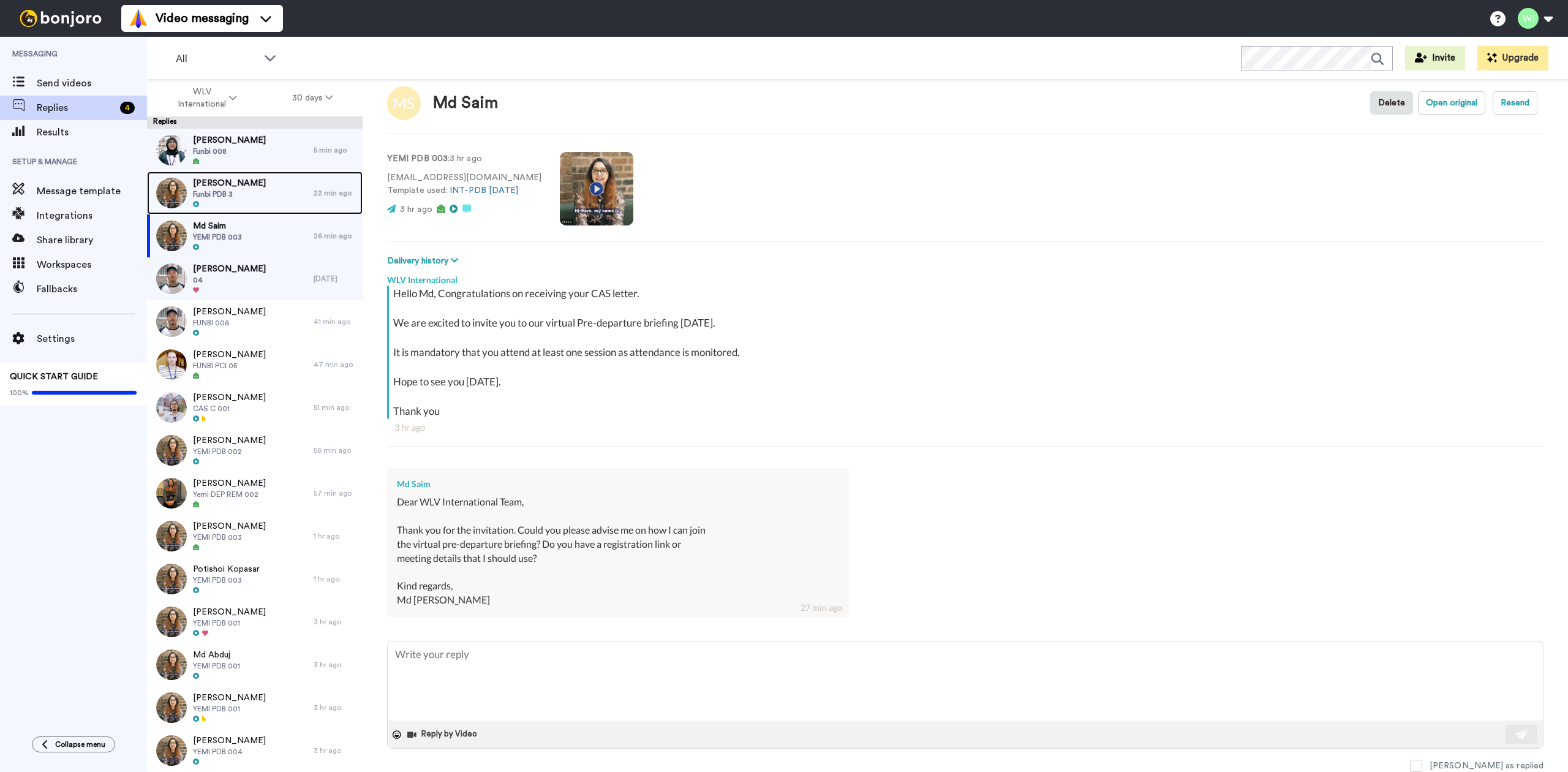
click at [257, 189] on div "Sayyeda Abid Funbi PDB 3" at bounding box center [229, 192] width 167 height 43
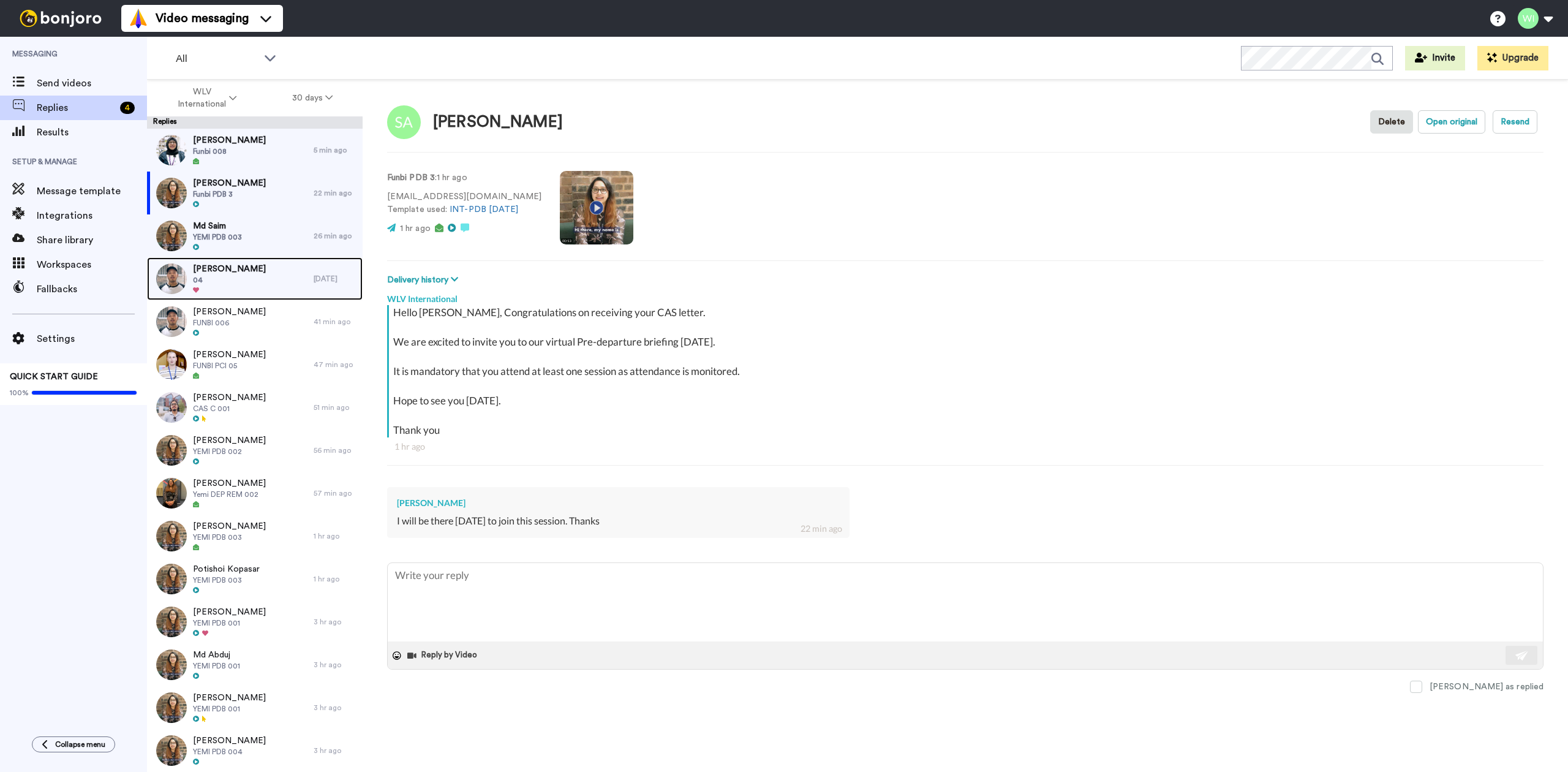
click at [265, 287] on div at bounding box center [229, 290] width 73 height 9
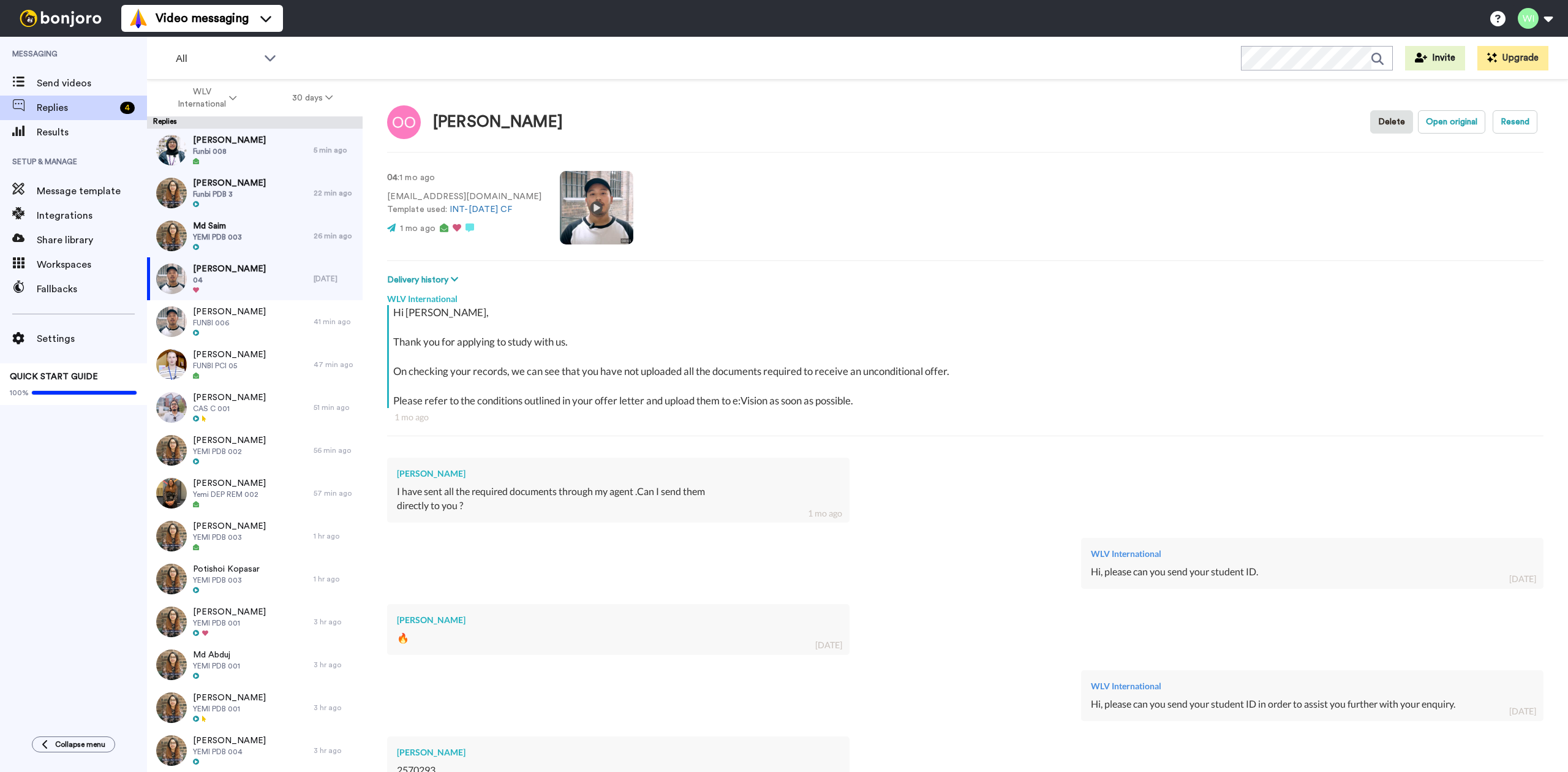
scroll to position [185, 0]
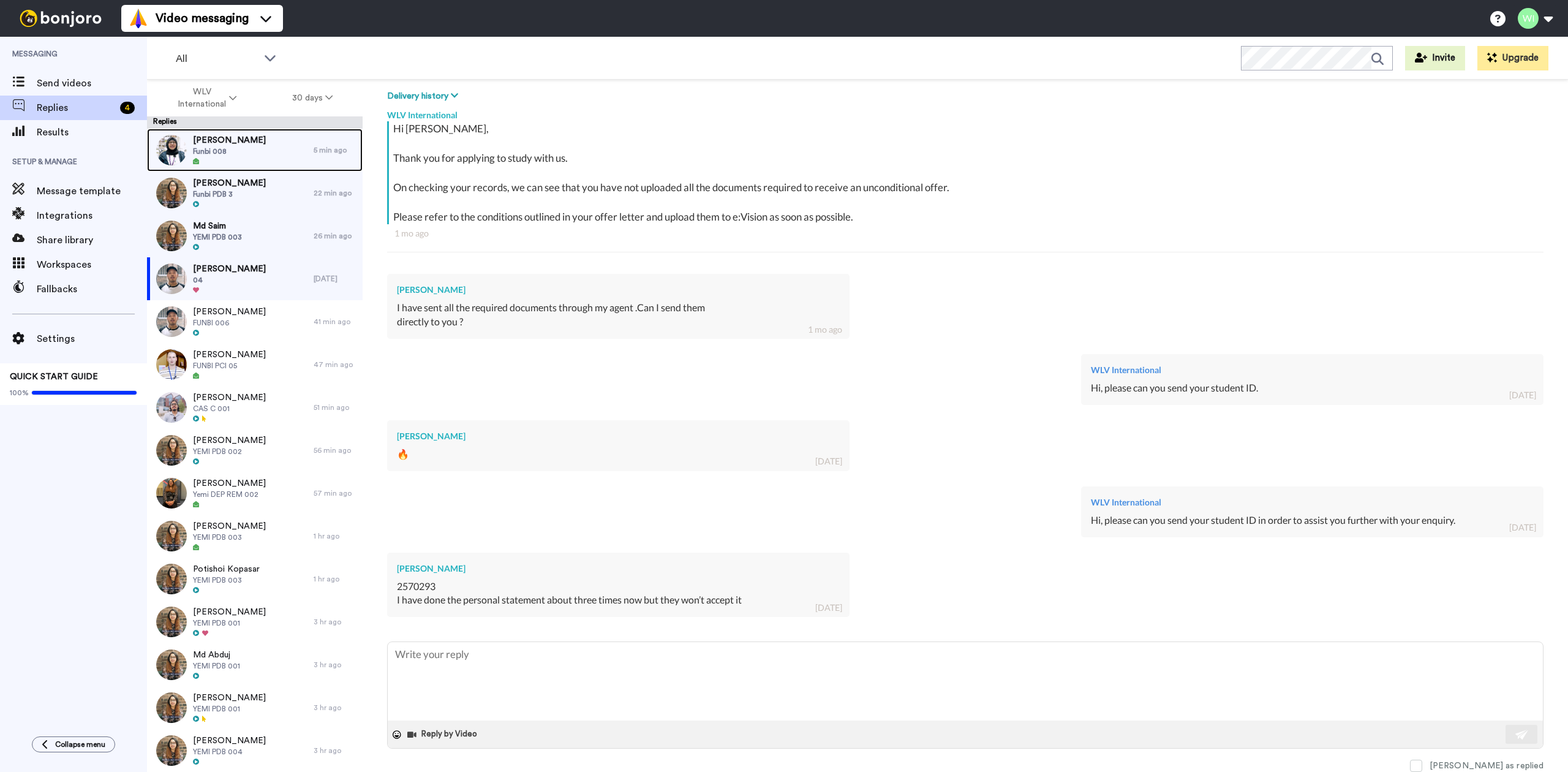
click at [236, 149] on span "Funbi 008" at bounding box center [229, 151] width 73 height 10
type textarea "x"
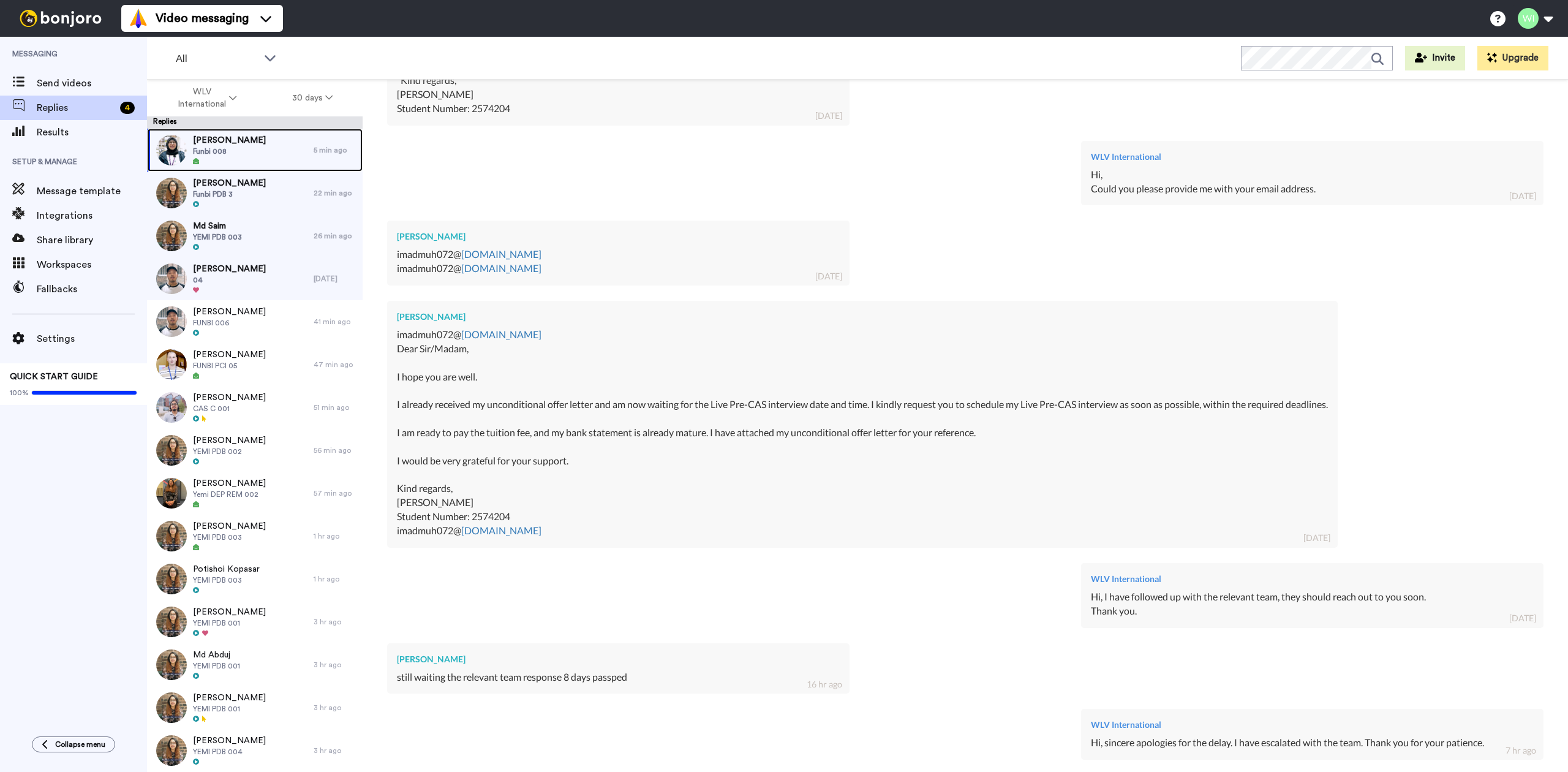
scroll to position [957, 0]
